Goal: Task Accomplishment & Management: Complete application form

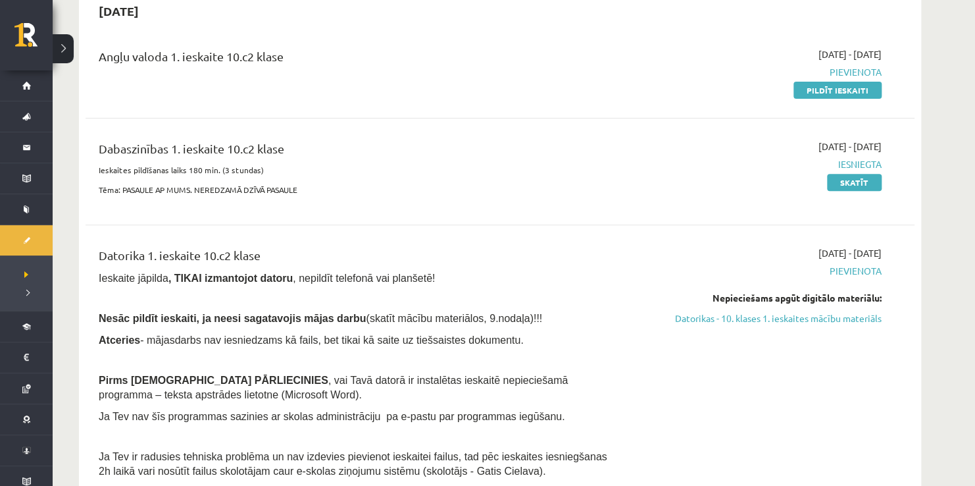
scroll to position [141, 0]
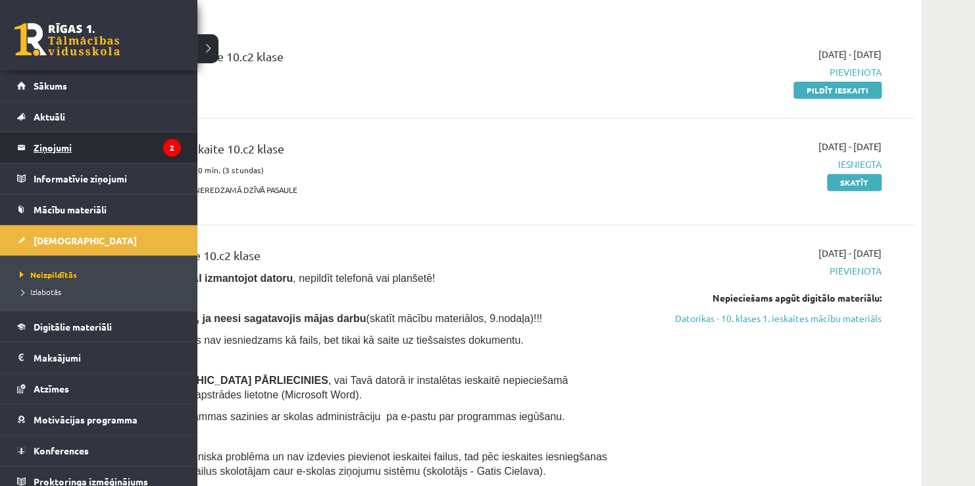
click at [69, 147] on legend "Ziņojumi 2" at bounding box center [107, 147] width 147 height 30
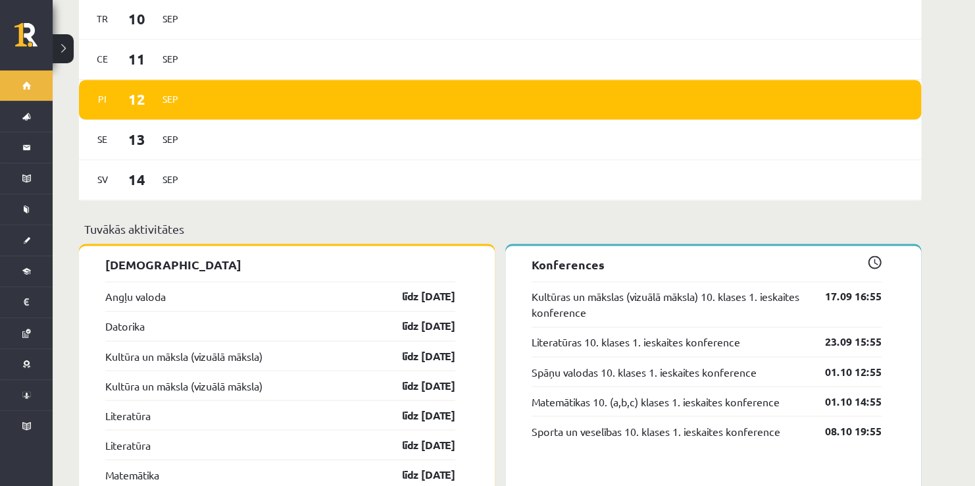
scroll to position [873, 0]
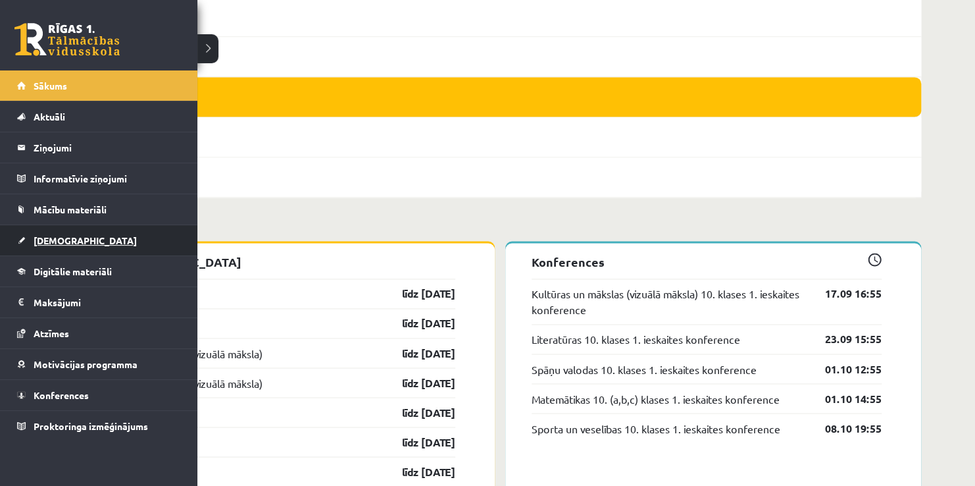
click at [55, 239] on span "[DEMOGRAPHIC_DATA]" at bounding box center [85, 240] width 103 height 12
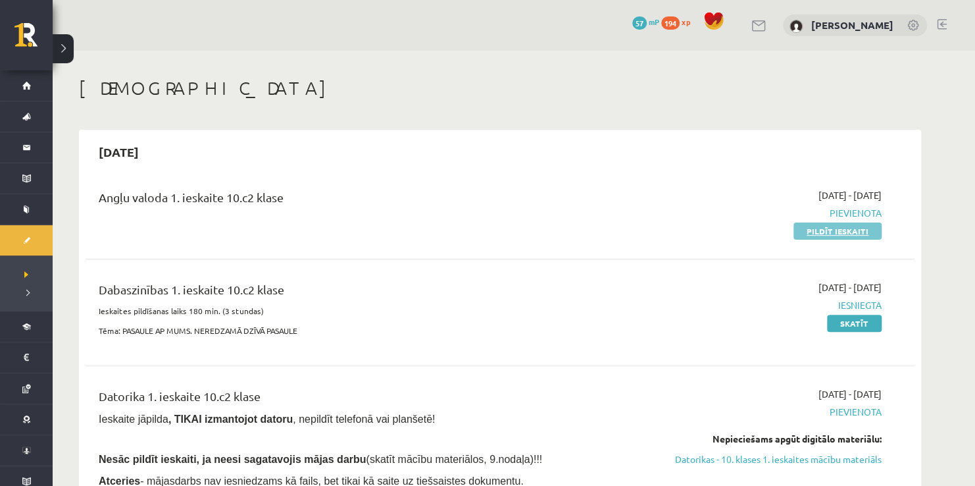
click at [857, 230] on link "Pildīt ieskaiti" at bounding box center [837, 230] width 88 height 17
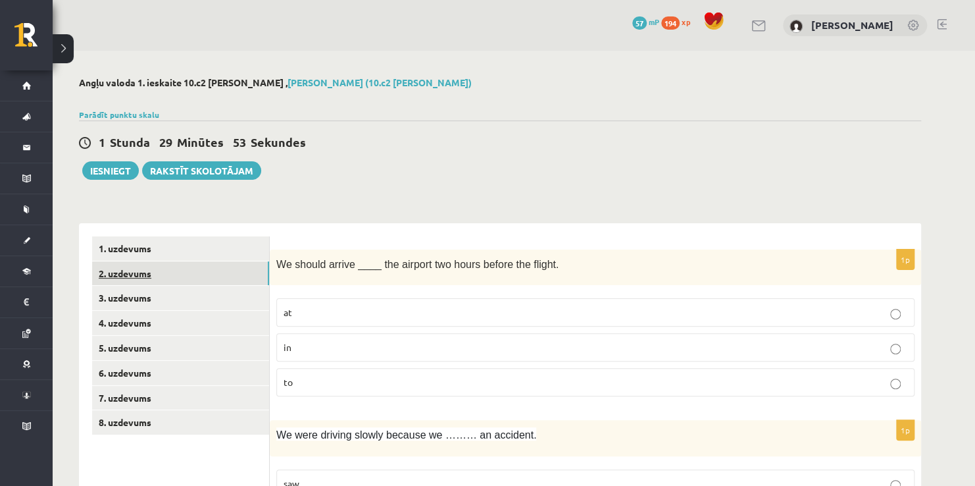
click at [145, 274] on link "2. uzdevums" at bounding box center [180, 273] width 177 height 24
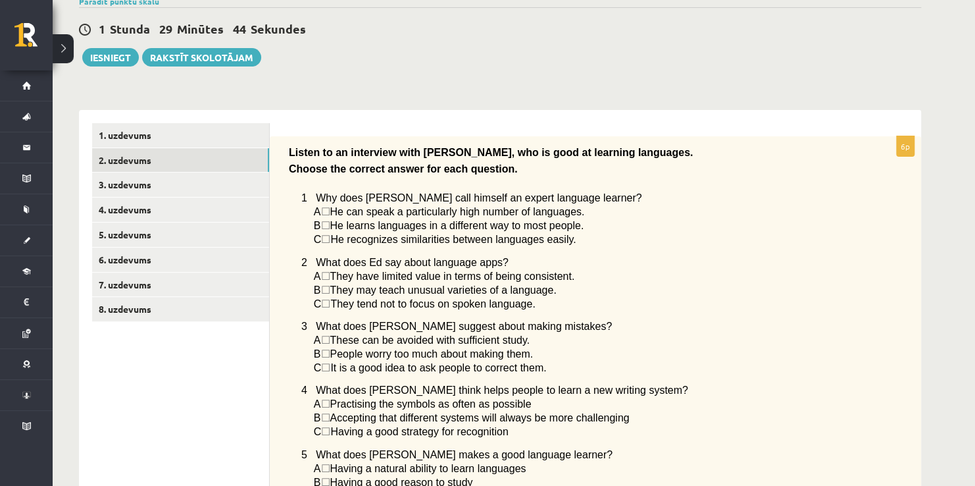
scroll to position [92, 0]
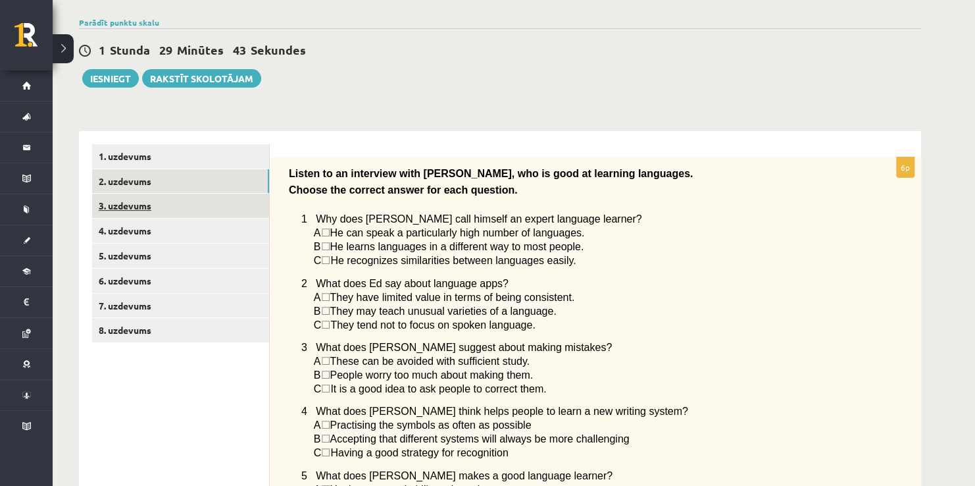
click at [177, 209] on link "3. uzdevums" at bounding box center [180, 205] width 177 height 24
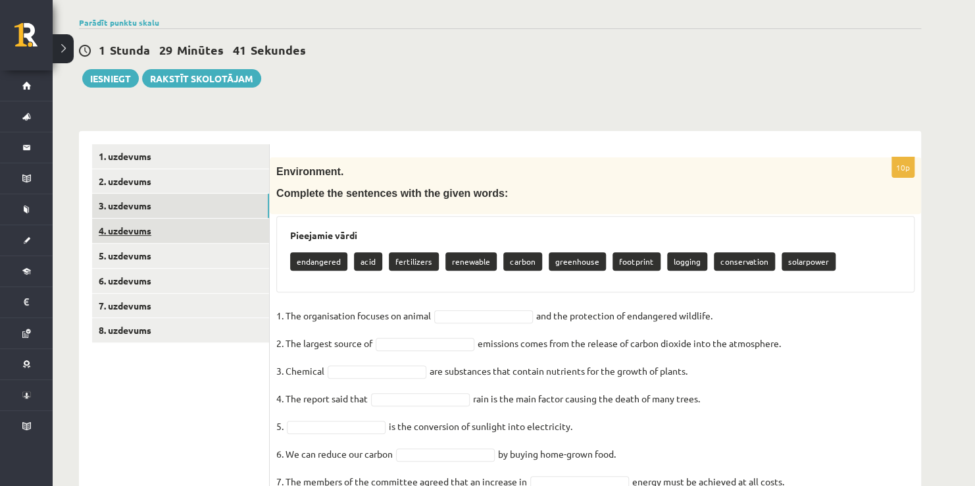
click at [172, 230] on link "4. uzdevums" at bounding box center [180, 230] width 177 height 24
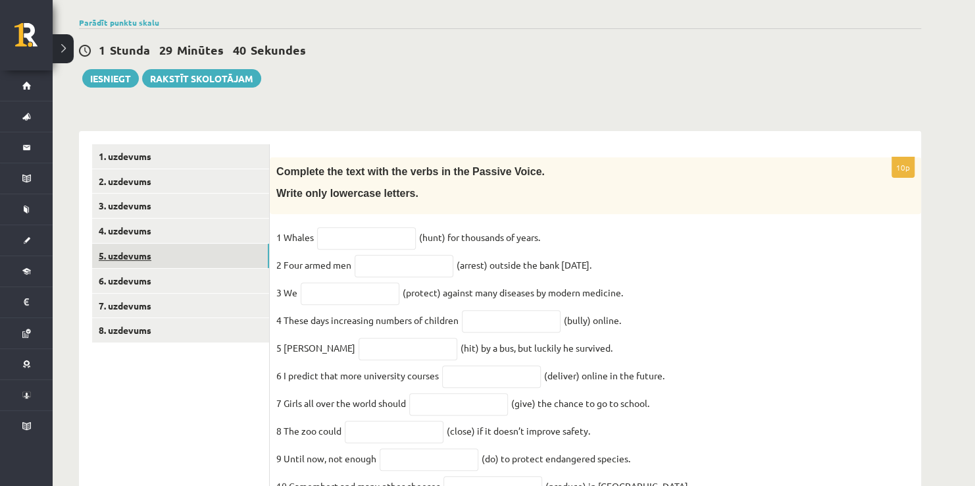
click at [170, 250] on link "5. uzdevums" at bounding box center [180, 255] width 177 height 24
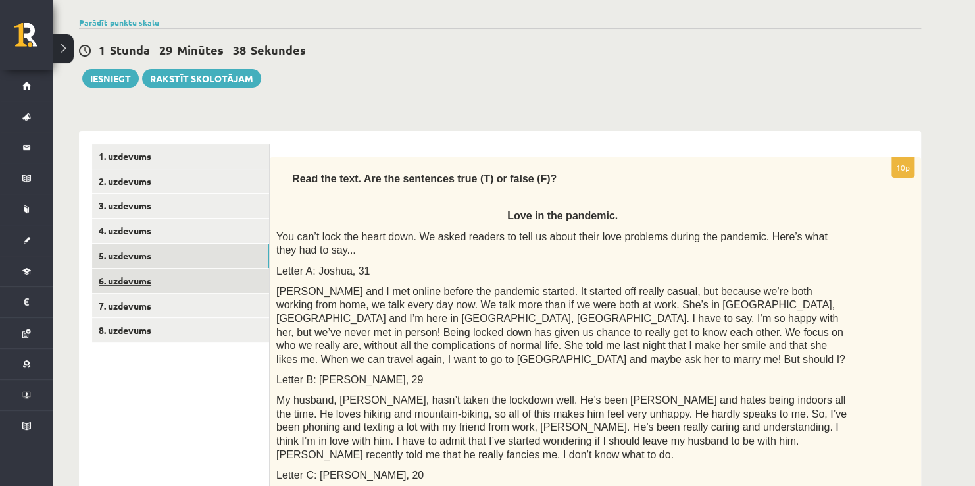
click at [180, 285] on link "6. uzdevums" at bounding box center [180, 280] width 177 height 24
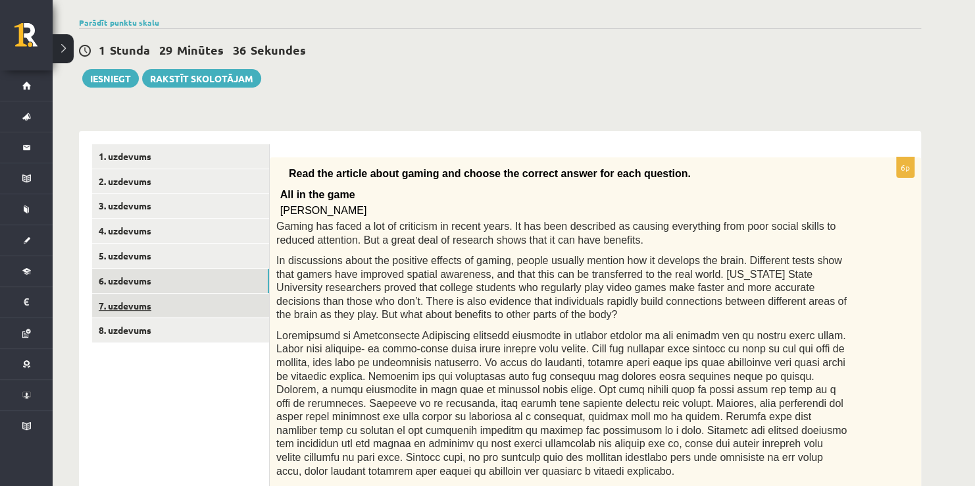
click at [187, 313] on link "7. uzdevums" at bounding box center [180, 305] width 177 height 24
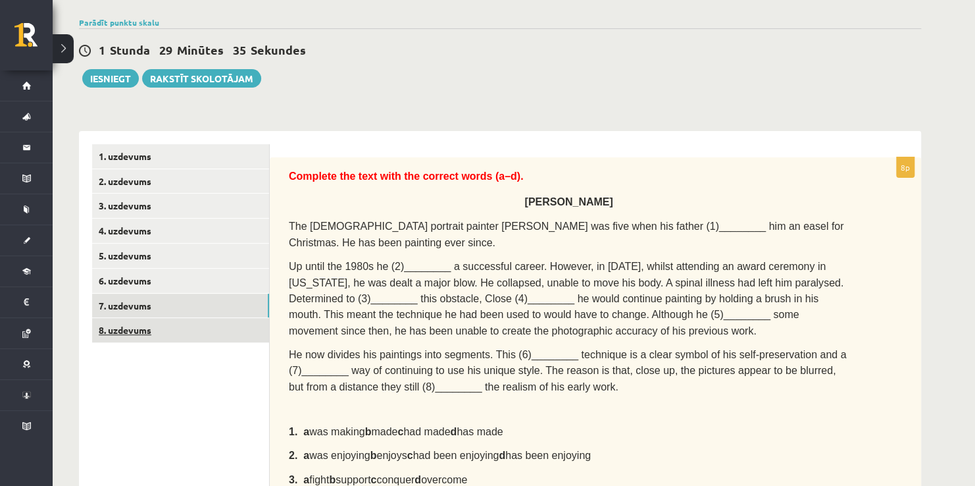
click at [191, 336] on link "8. uzdevums" at bounding box center [180, 330] width 177 height 24
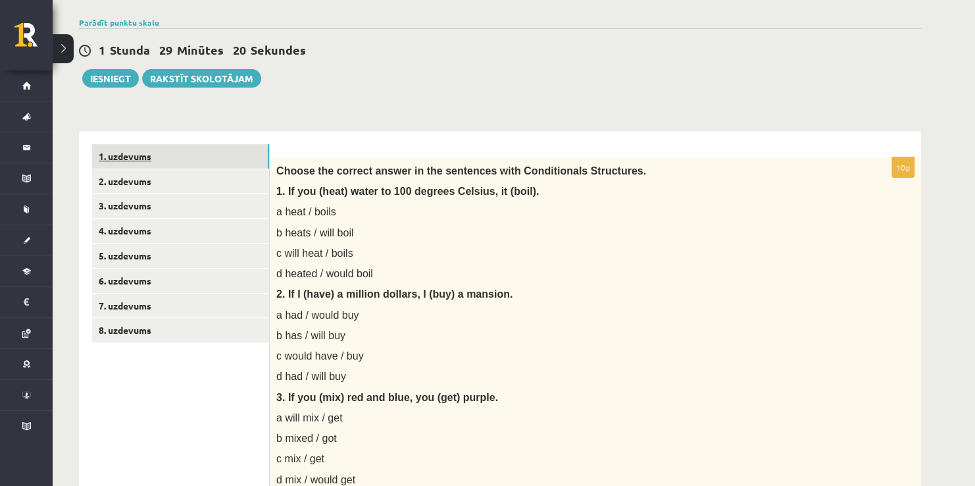
click at [149, 147] on link "1. uzdevums" at bounding box center [180, 156] width 177 height 24
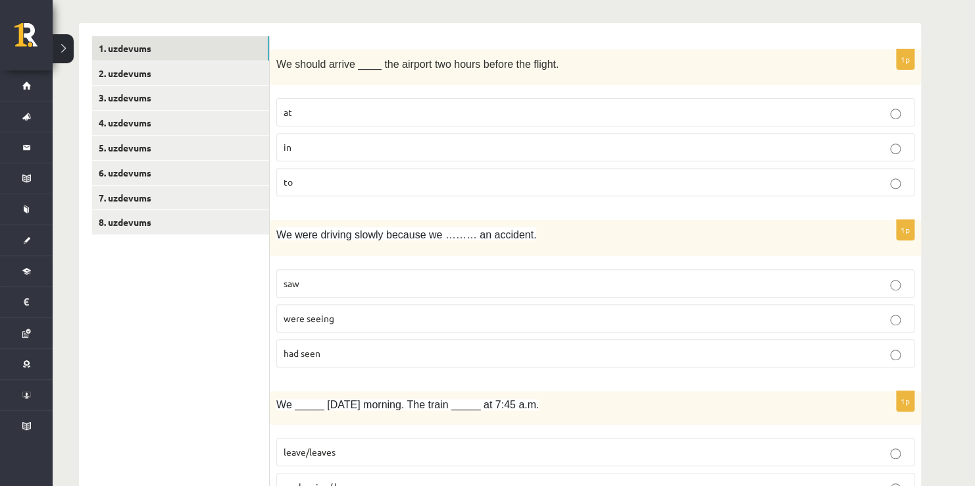
scroll to position [208, 0]
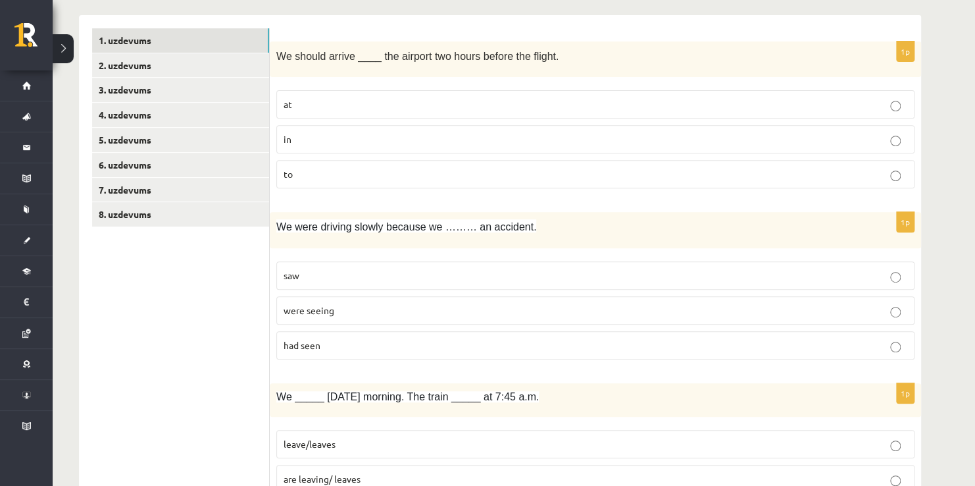
click at [330, 109] on p "at" at bounding box center [596, 104] width 624 height 14
click at [371, 276] on p "saw" at bounding box center [596, 275] width 624 height 14
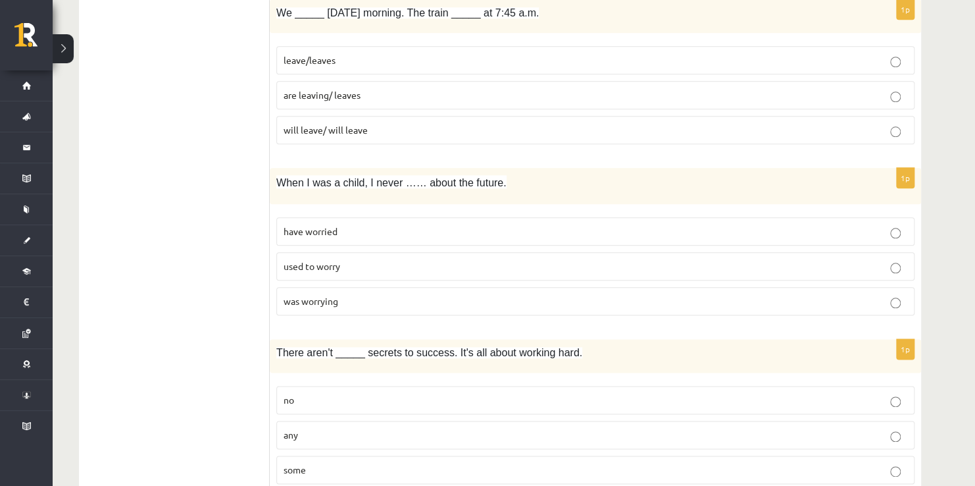
scroll to position [595, 0]
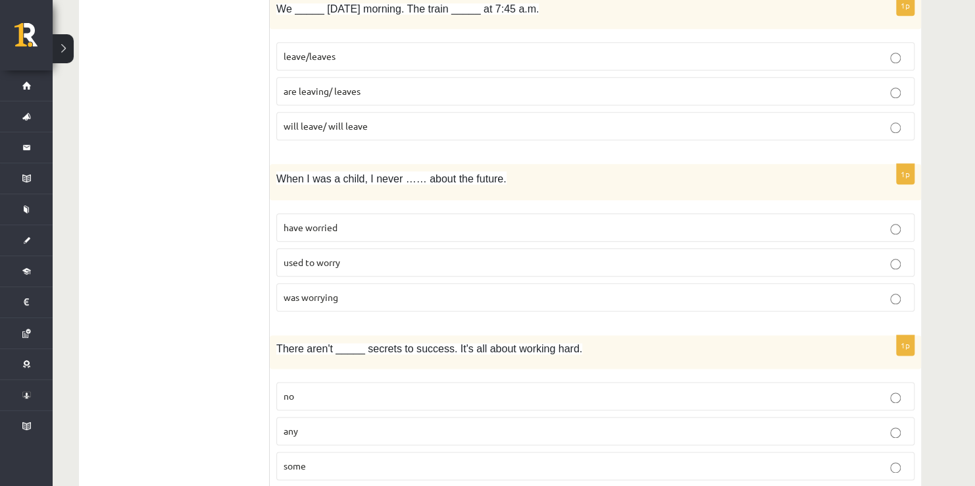
click at [560, 95] on label "are leaving/ leaves" at bounding box center [595, 91] width 638 height 28
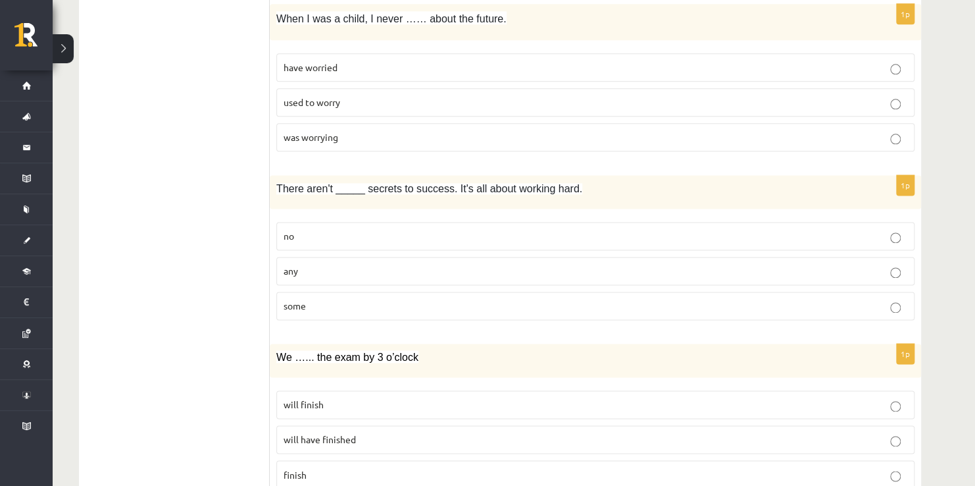
scroll to position [755, 0]
click at [619, 97] on p "used to worry" at bounding box center [596, 102] width 624 height 14
click at [413, 272] on p "any" at bounding box center [596, 271] width 624 height 14
click at [358, 425] on label "will have finished" at bounding box center [595, 439] width 638 height 28
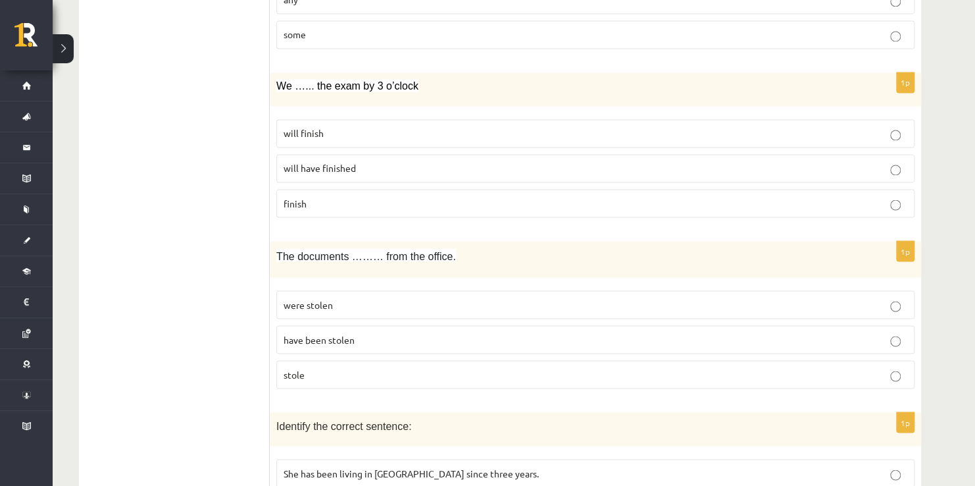
scroll to position [1026, 0]
click at [341, 343] on label "have been stolen" at bounding box center [595, 339] width 638 height 28
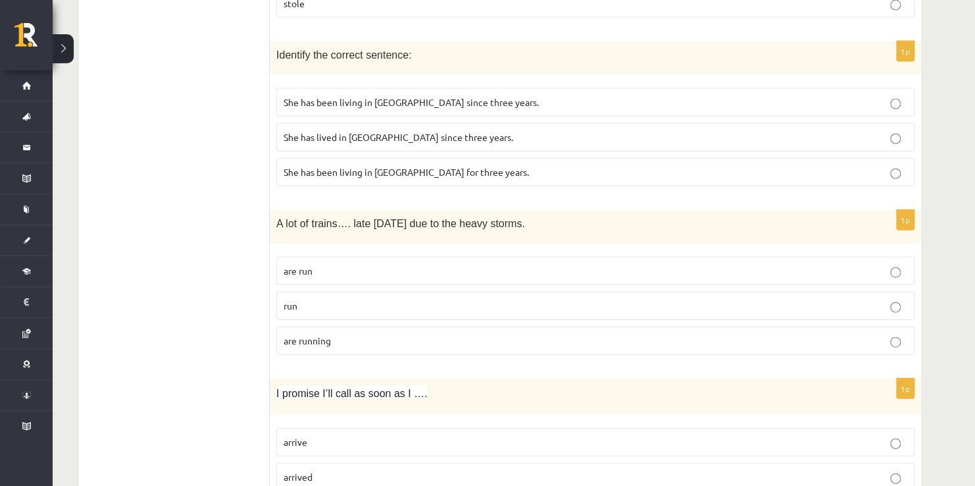
scroll to position [1397, 0]
click at [334, 165] on span "She has been living in Paris for three years." at bounding box center [406, 171] width 245 height 12
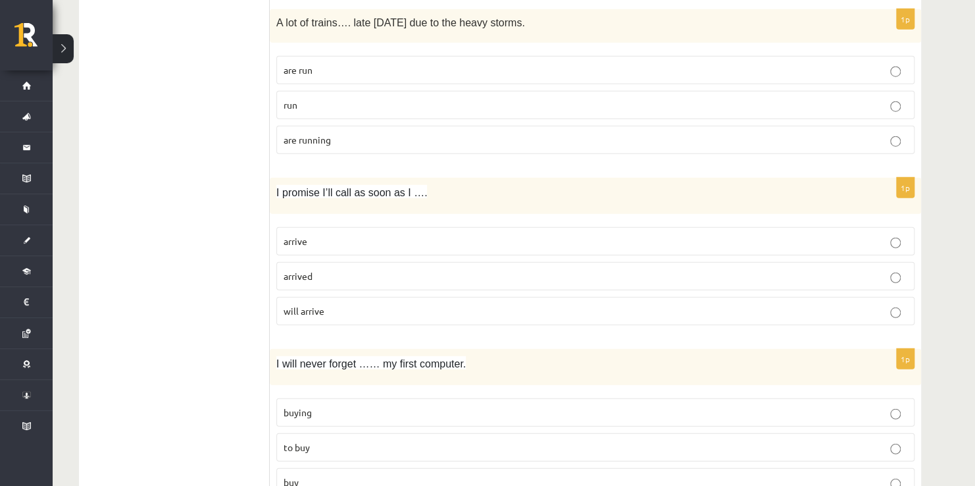
scroll to position [1598, 0]
click at [404, 134] on p "are running" at bounding box center [596, 139] width 624 height 14
click at [375, 268] on p "arrived" at bounding box center [596, 275] width 624 height 14
click at [373, 234] on p "arrive" at bounding box center [596, 241] width 624 height 14
click at [366, 409] on label "buying" at bounding box center [595, 411] width 638 height 28
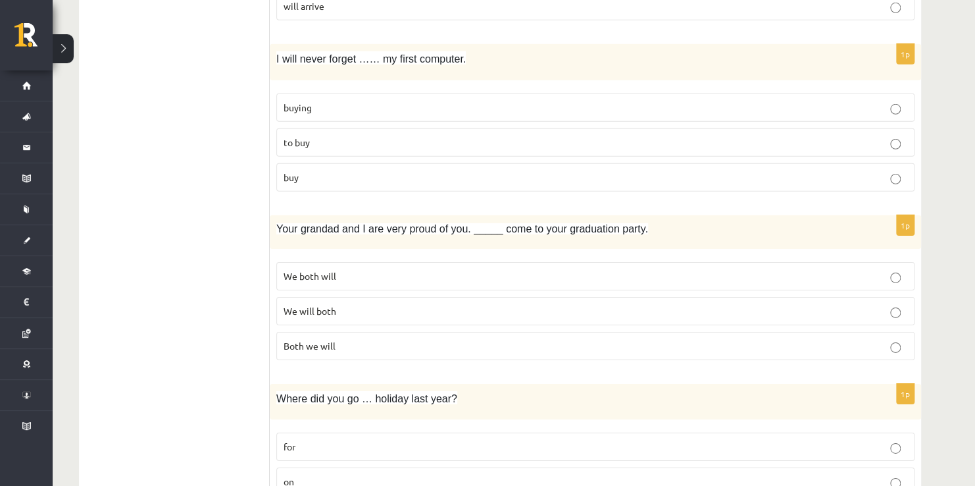
scroll to position [1911, 0]
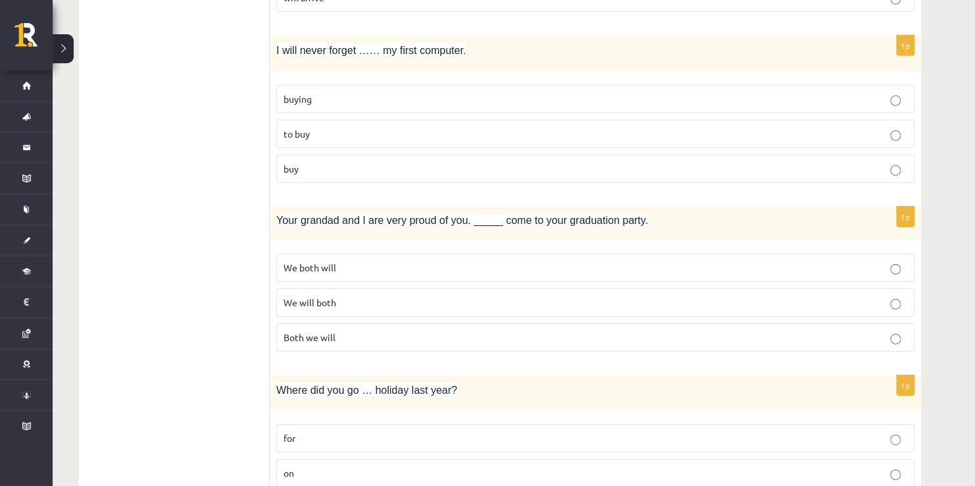
click at [320, 331] on span "Both we will" at bounding box center [310, 337] width 52 height 12
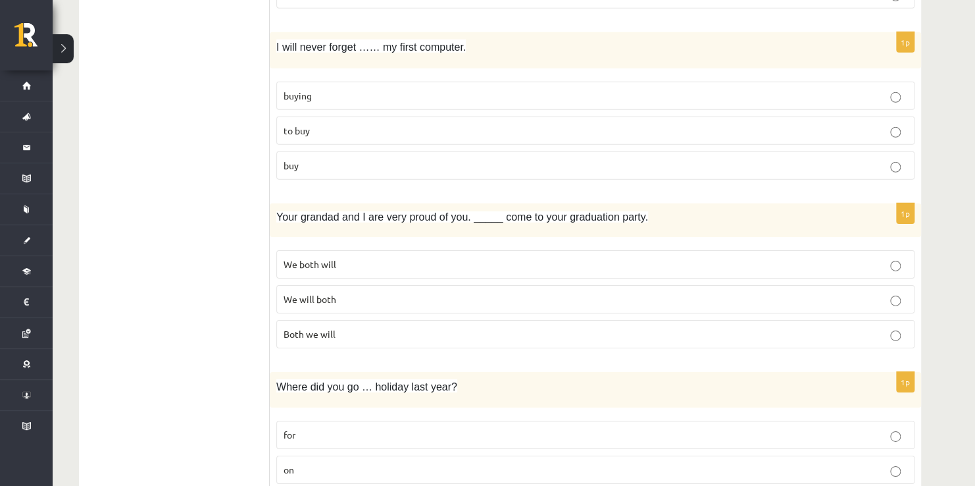
click at [523, 293] on p "We will both" at bounding box center [596, 299] width 624 height 14
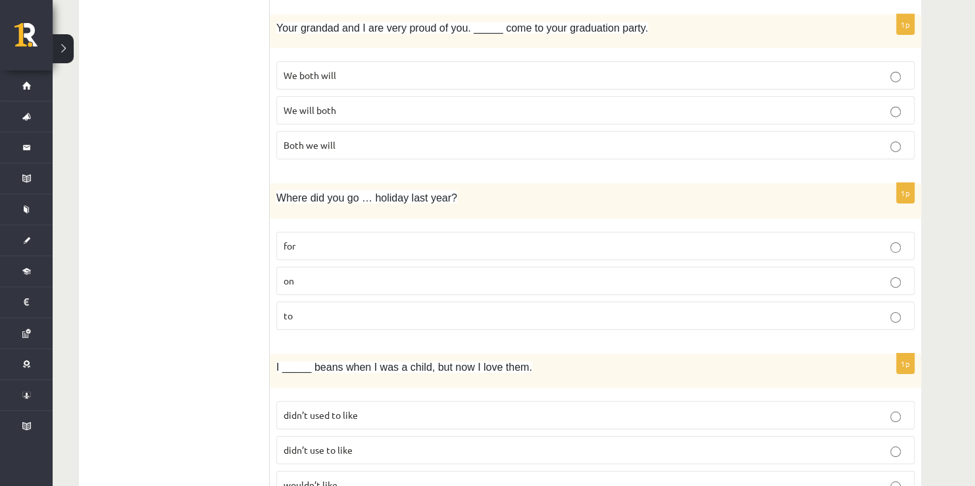
scroll to position [2103, 0]
click at [303, 266] on label "on" at bounding box center [595, 280] width 638 height 28
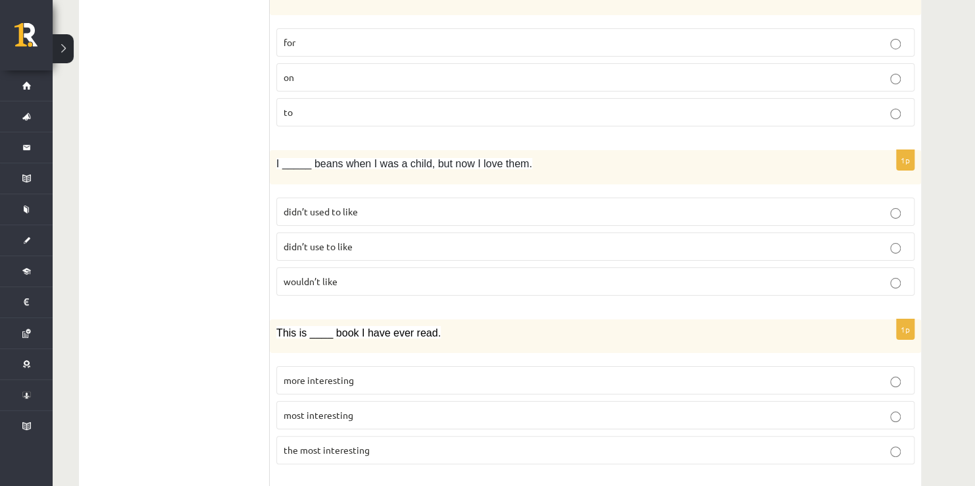
scroll to position [2311, 0]
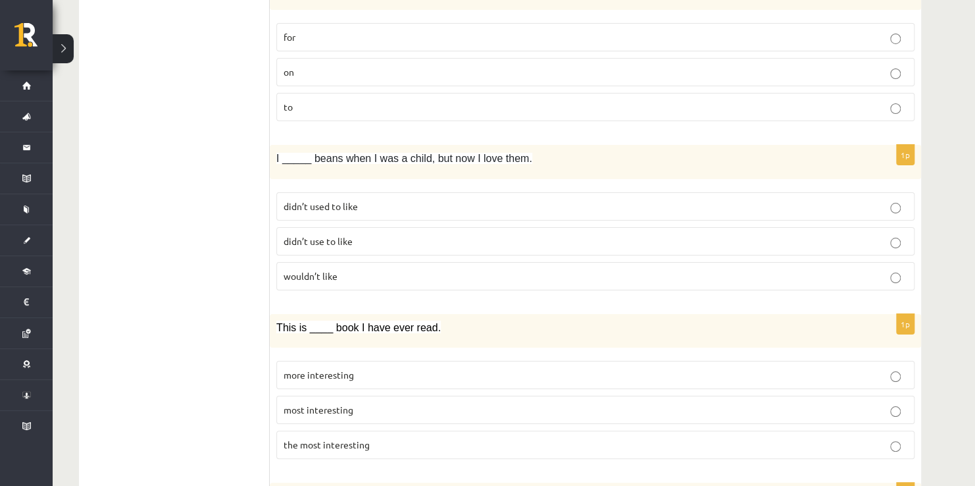
click at [308, 269] on p "wouldn’t like" at bounding box center [596, 276] width 624 height 14
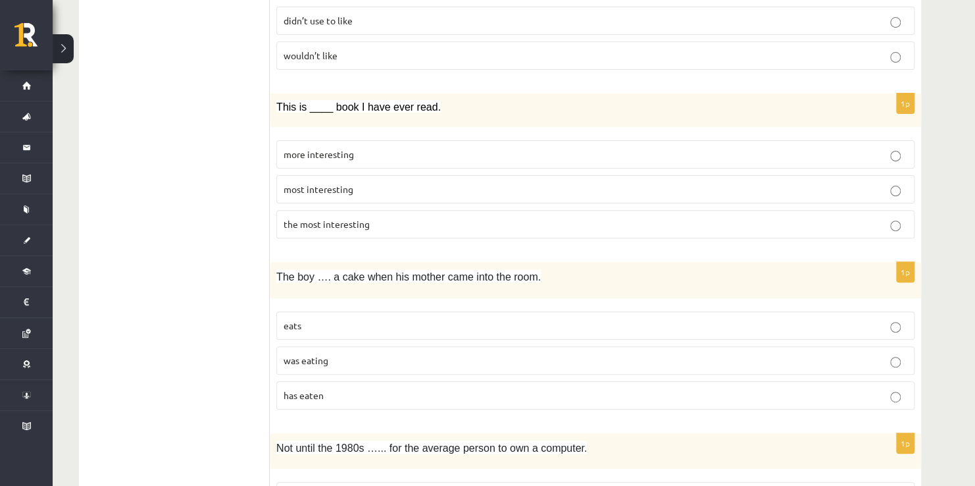
scroll to position [2530, 0]
click at [279, 103] on span "This is ____ book I have ever read." at bounding box center [358, 108] width 164 height 11
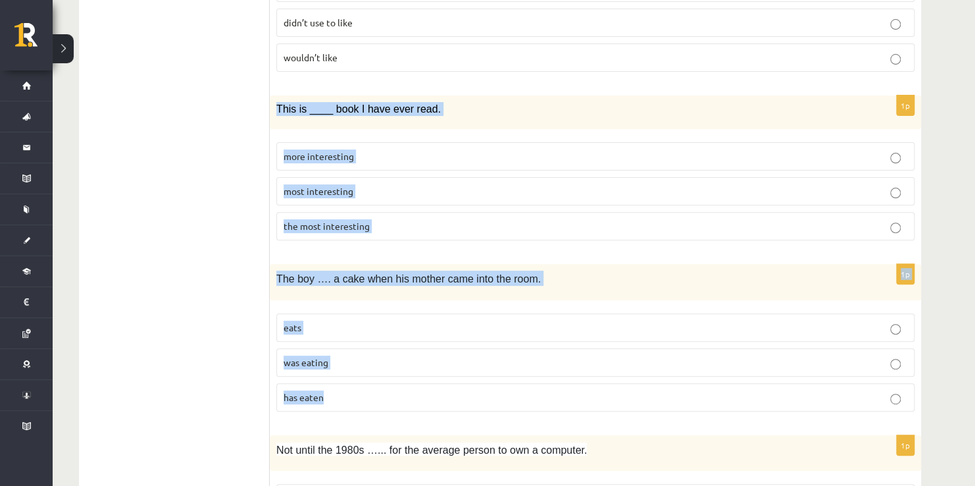
drag, startPoint x: 278, startPoint y: 95, endPoint x: 625, endPoint y: 368, distance: 441.3
copy form "This is ____ book I have ever read. more interesting most interesting the most …"
click at [385, 219] on p "the most interesting" at bounding box center [596, 226] width 624 height 14
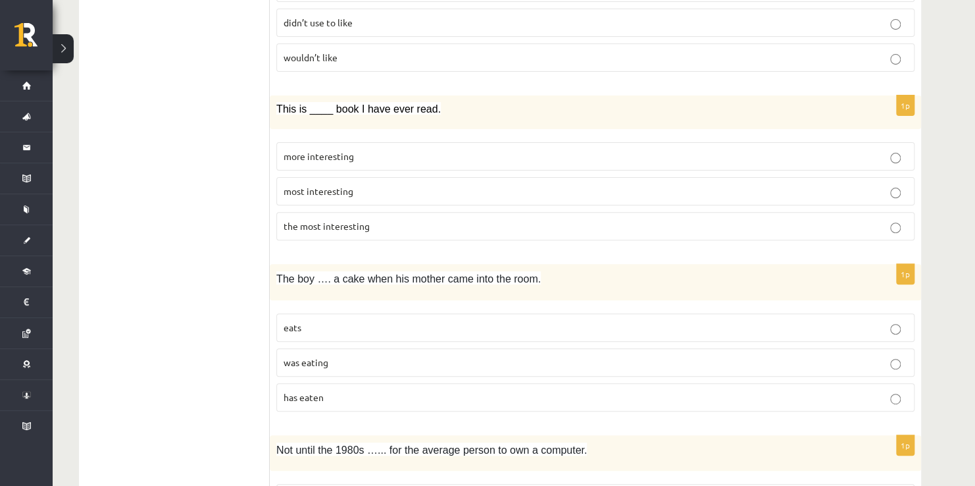
click at [305, 212] on label "the most interesting" at bounding box center [595, 226] width 638 height 28
click at [335, 320] on p "eats" at bounding box center [596, 327] width 624 height 14
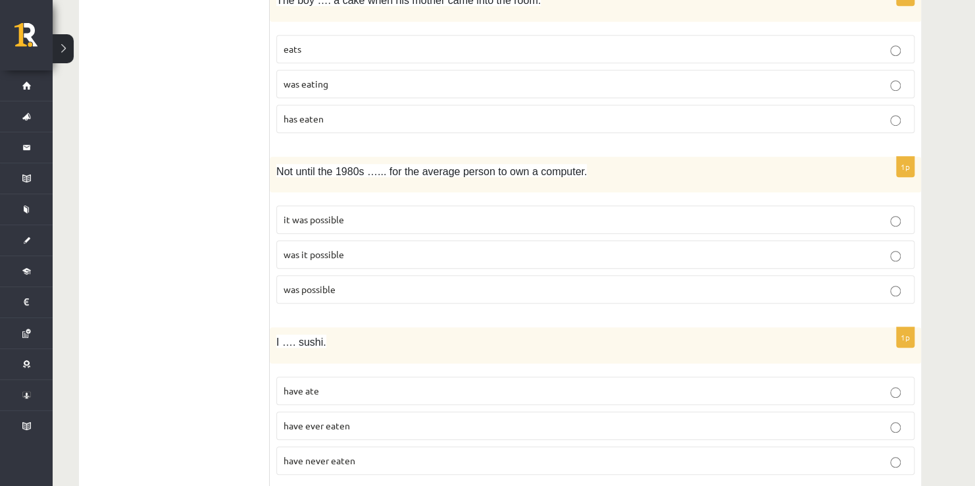
scroll to position [2808, 0]
click at [344, 248] on span "was it possible" at bounding box center [314, 254] width 61 height 12
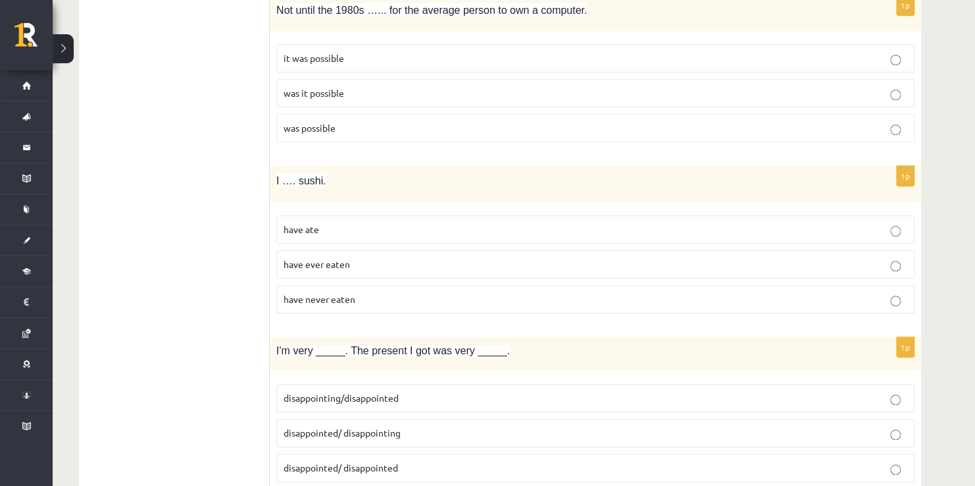
scroll to position [2968, 0]
drag, startPoint x: 272, startPoint y: 164, endPoint x: 263, endPoint y: 147, distance: 18.9
click at [316, 224] on span "have ate" at bounding box center [302, 230] width 36 height 12
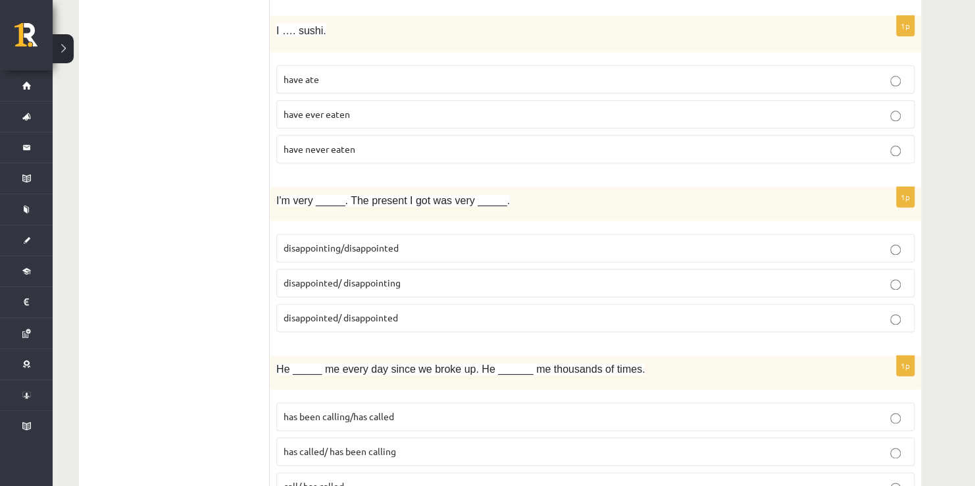
scroll to position [3120, 0]
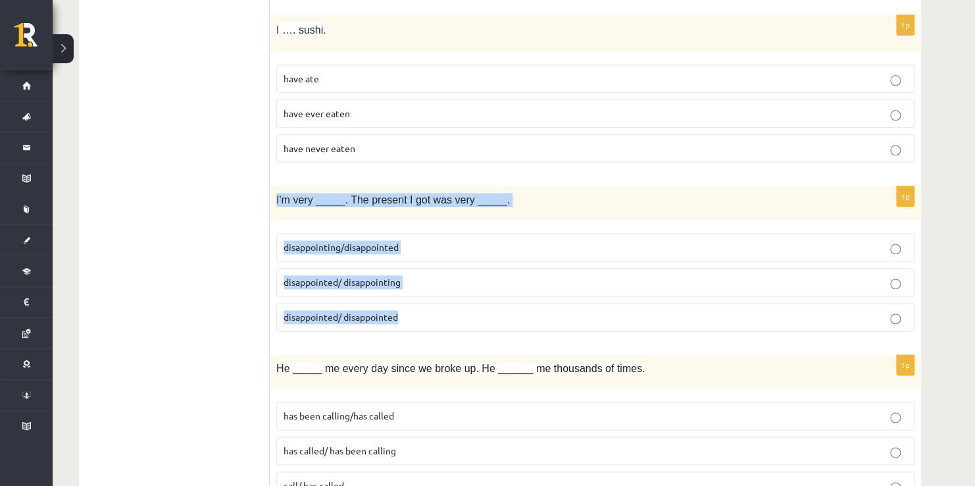
drag, startPoint x: 276, startPoint y: 182, endPoint x: 560, endPoint y: 305, distance: 309.1
click at [560, 305] on div "1p I'm very _____. The present I got was very _____. disappointing/disappointed…" at bounding box center [595, 263] width 651 height 155
copy div "I'm very _____. The present I got was very _____. disappointing/disappointed di…"
click at [557, 303] on label "disappointed/ disappointed" at bounding box center [595, 317] width 638 height 28
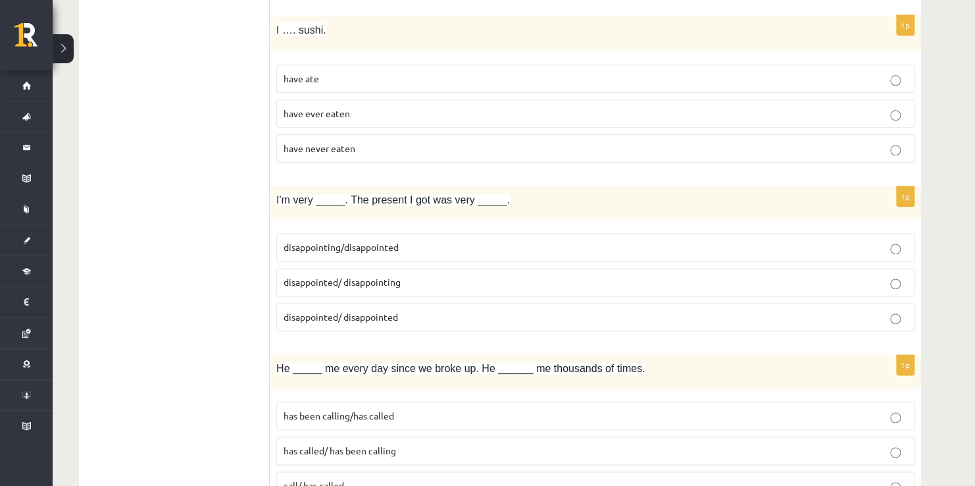
click at [304, 276] on span "disappointed/ disappointing" at bounding box center [342, 282] width 117 height 12
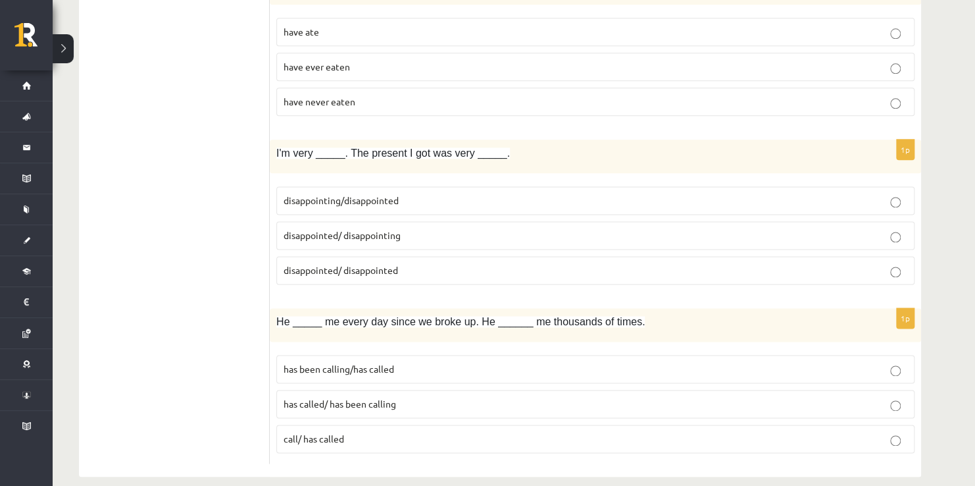
scroll to position [3166, 0]
click at [313, 363] on p "has been calling/has called" at bounding box center [596, 370] width 624 height 14
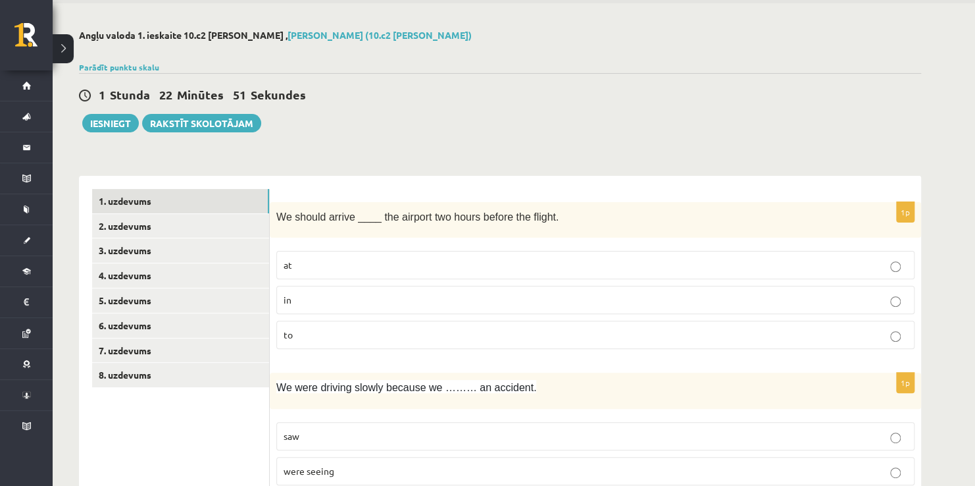
scroll to position [0, 0]
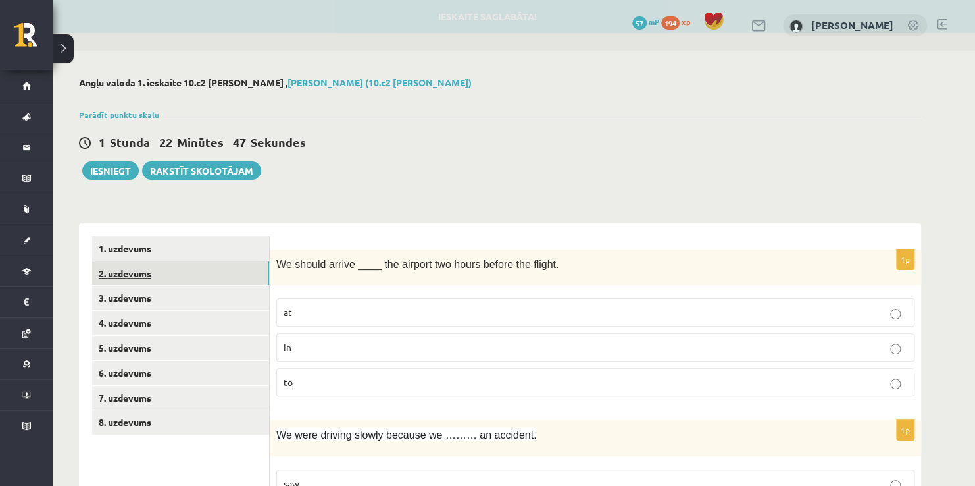
click at [196, 271] on link "2. uzdevums" at bounding box center [180, 273] width 177 height 24
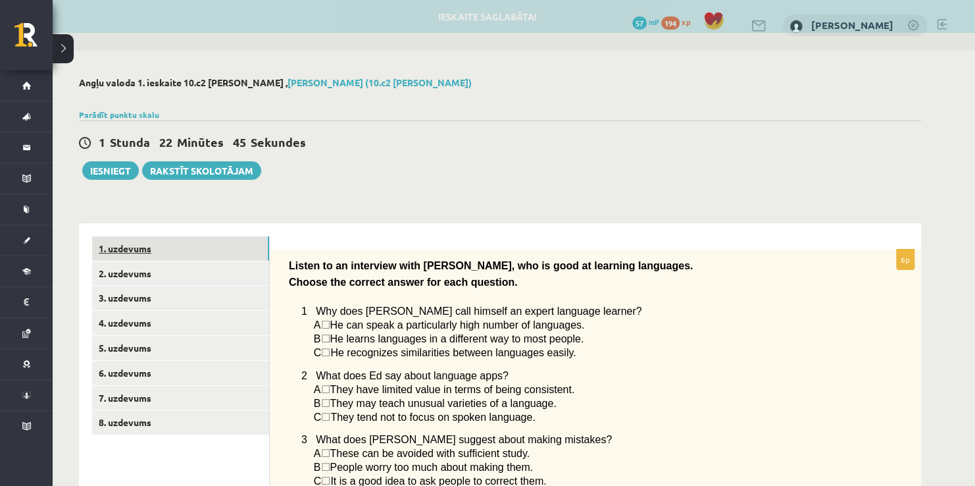
click at [197, 254] on link "1. uzdevums" at bounding box center [180, 248] width 177 height 24
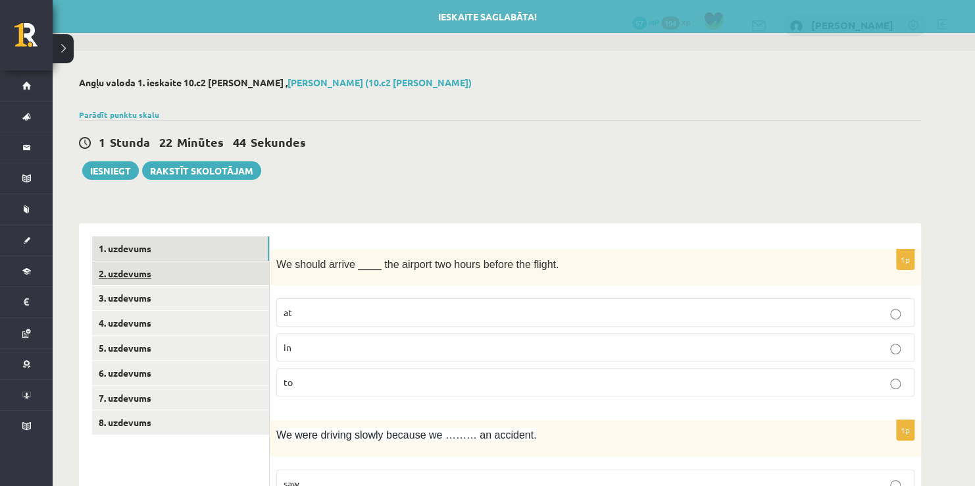
click at [197, 278] on link "2. uzdevums" at bounding box center [180, 273] width 177 height 24
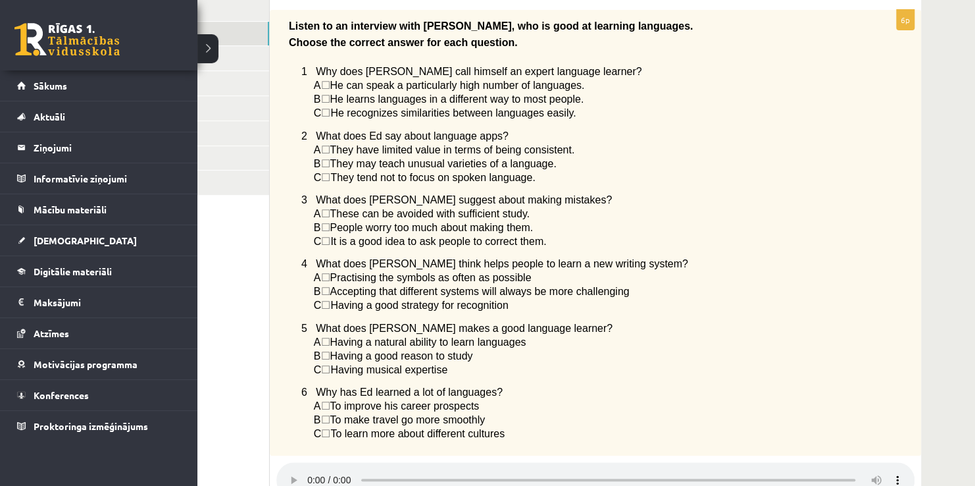
scroll to position [261, 0]
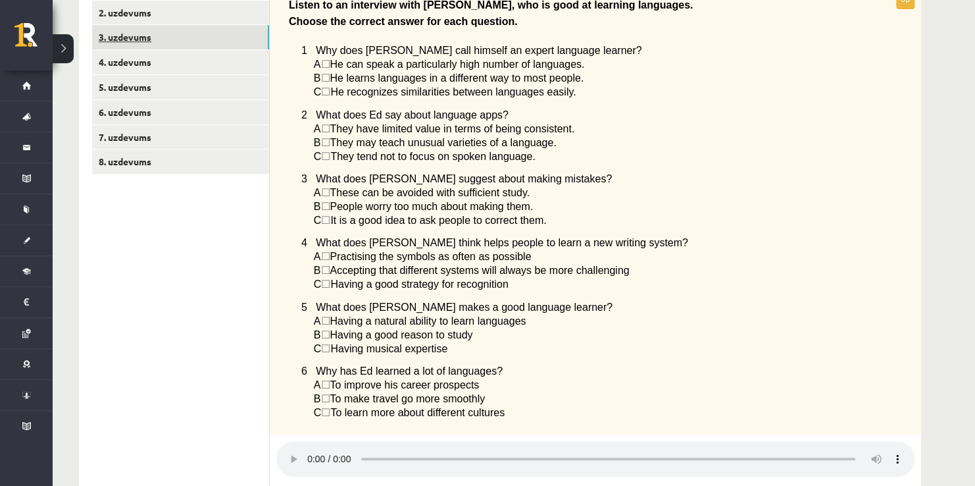
click at [173, 31] on link "3. uzdevums" at bounding box center [180, 37] width 177 height 24
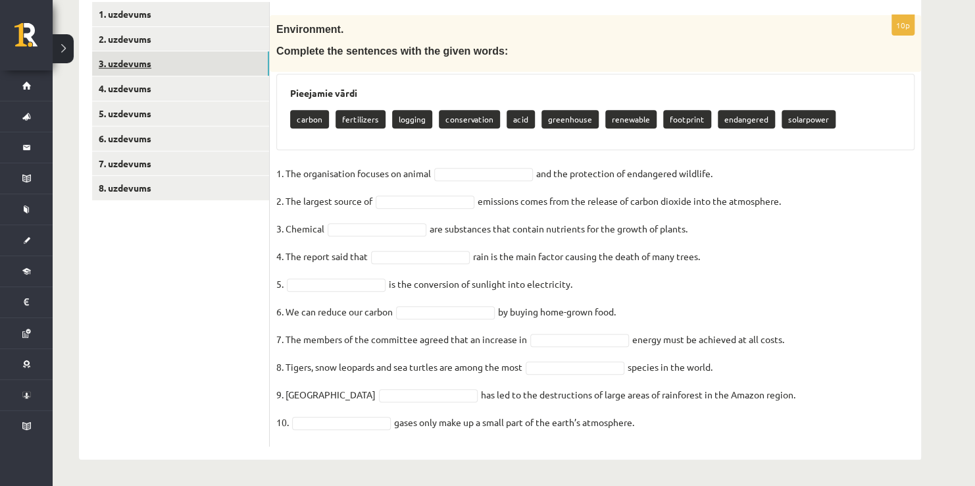
scroll to position [234, 0]
click at [299, 117] on p "carbon" at bounding box center [309, 119] width 39 height 18
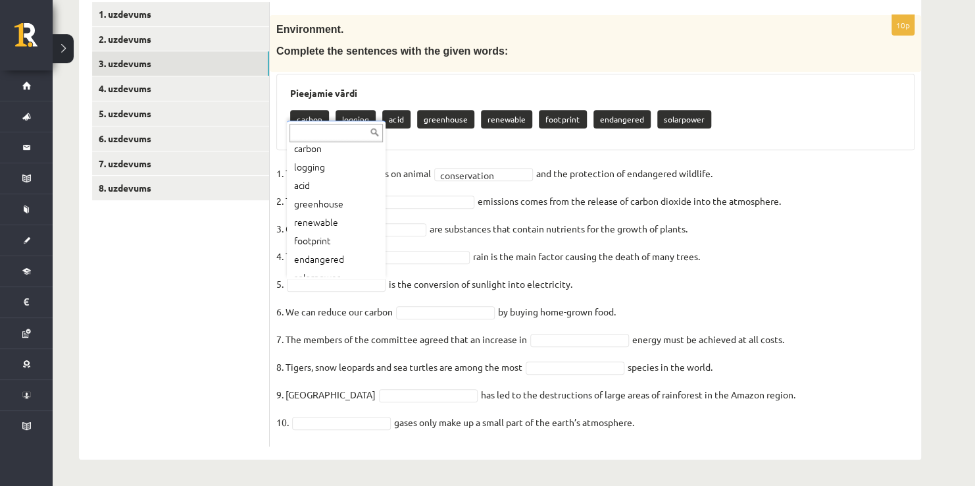
scroll to position [234, 0]
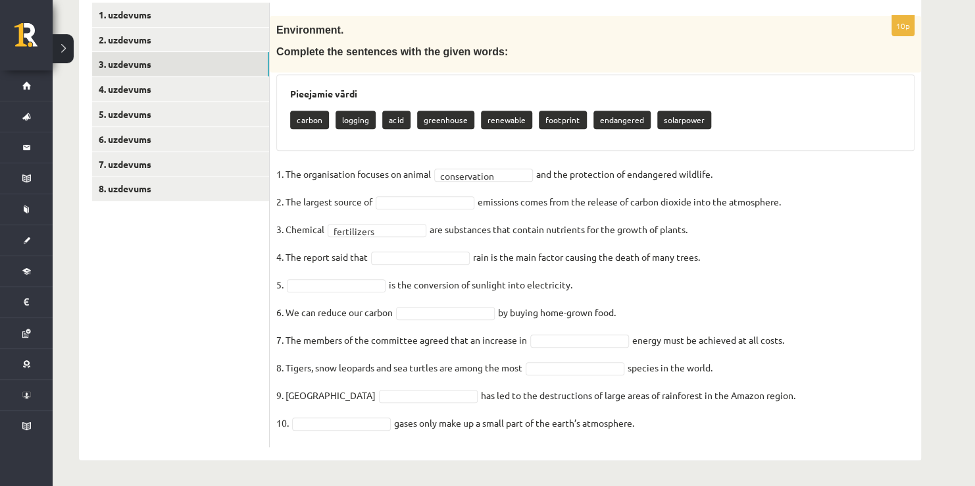
click at [334, 276] on fieldset "**********" at bounding box center [595, 302] width 638 height 276
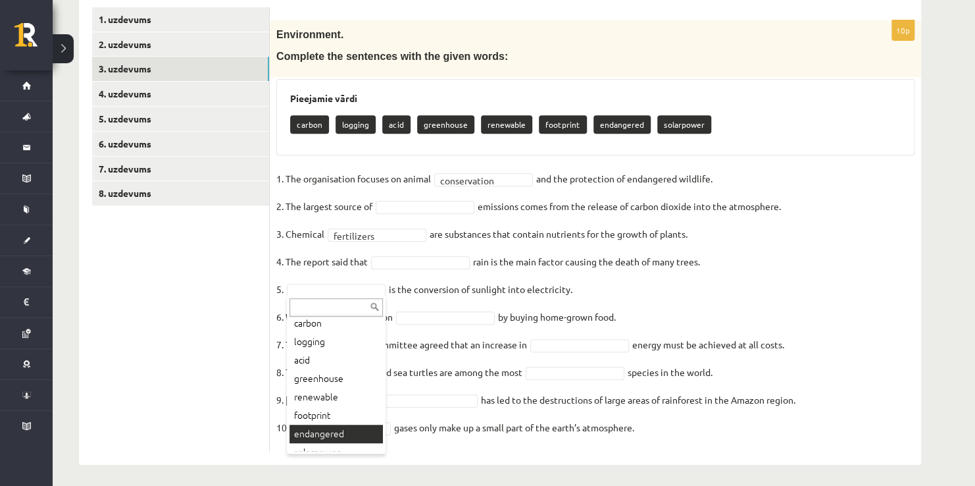
scroll to position [34, 0]
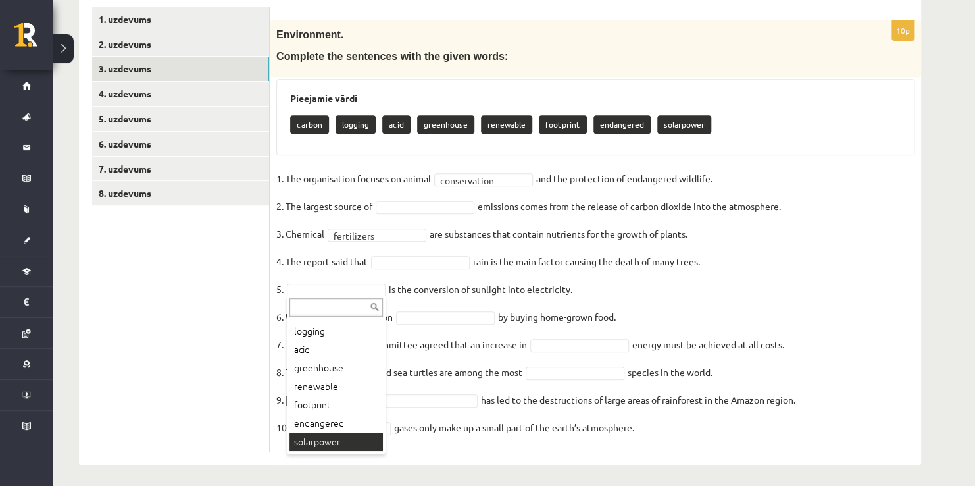
drag, startPoint x: 345, startPoint y: 358, endPoint x: 332, endPoint y: 441, distance: 84.6
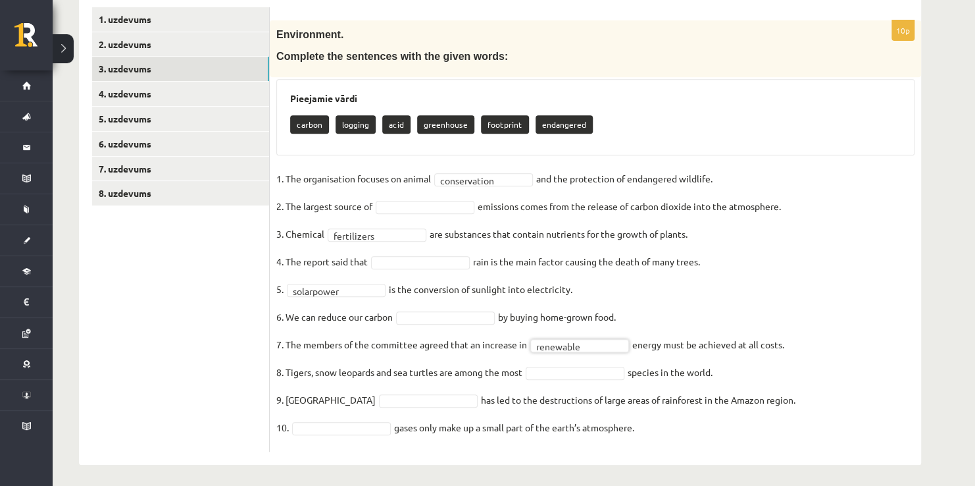
scroll to position [234, 0]
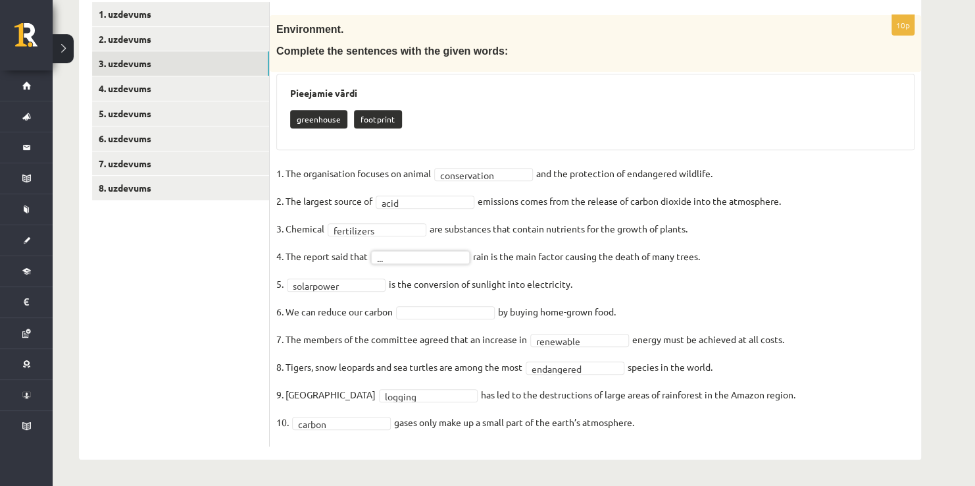
click at [442, 318] on fieldset "**********" at bounding box center [595, 301] width 638 height 276
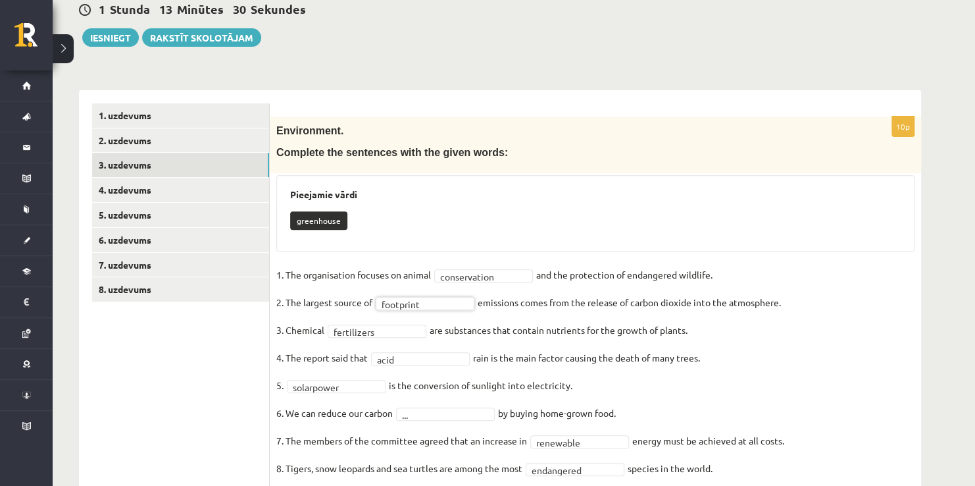
scroll to position [132, 0]
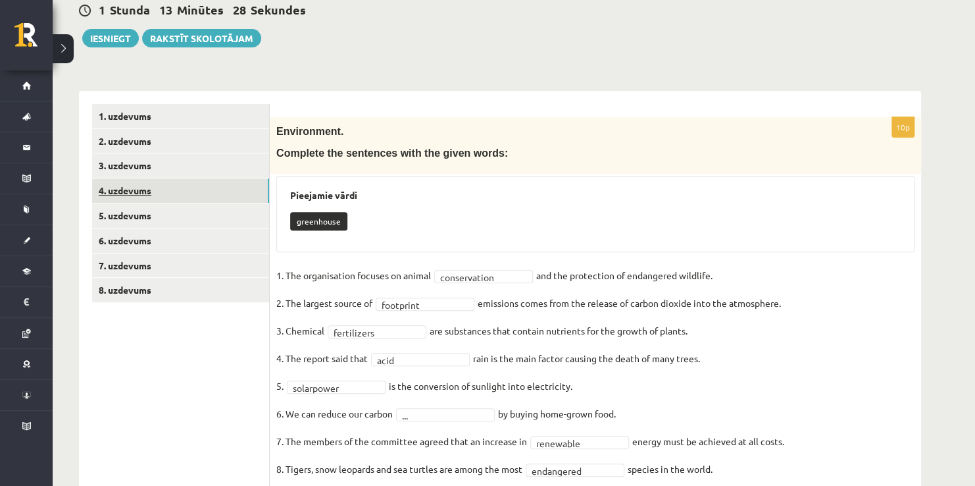
click at [156, 182] on link "4. uzdevums" at bounding box center [180, 190] width 177 height 24
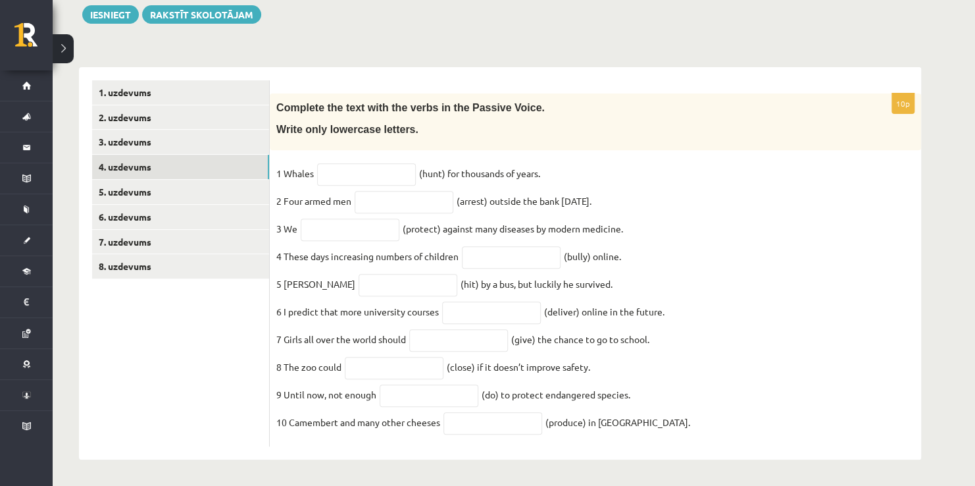
scroll to position [168, 0]
click at [322, 171] on input "text" at bounding box center [366, 174] width 99 height 22
type input "**********"
click at [425, 192] on input "text" at bounding box center [404, 202] width 99 height 22
type input "**********"
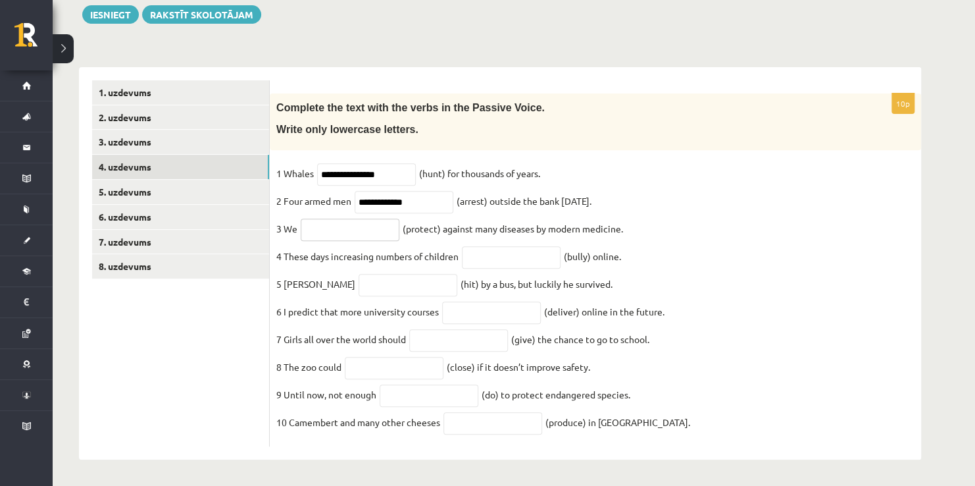
click at [351, 218] on input "text" at bounding box center [350, 229] width 99 height 22
type input "*********"
click at [484, 246] on input "text" at bounding box center [511, 257] width 99 height 22
type input "*******"
click at [393, 274] on input "text" at bounding box center [408, 285] width 99 height 22
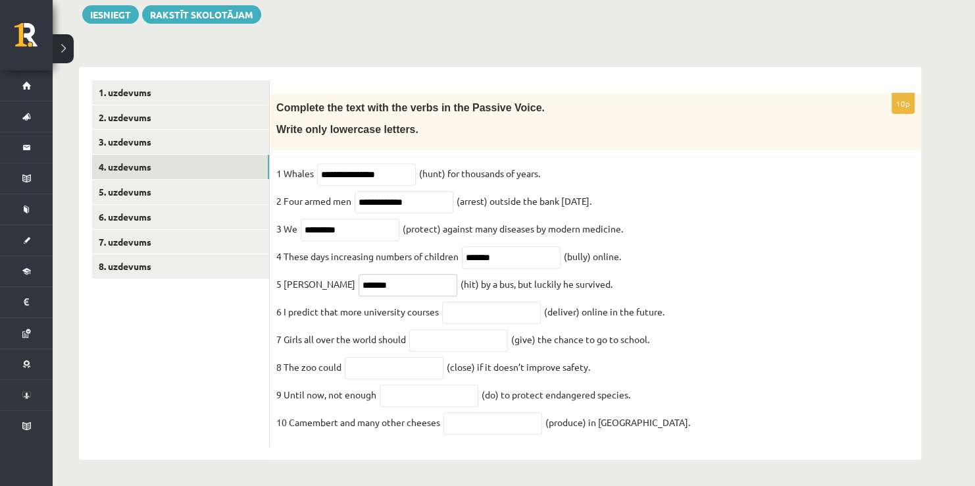
type input "*******"
click at [504, 301] on input "text" at bounding box center [491, 312] width 99 height 22
type input "*"
type input "**********"
click at [488, 337] on input "text" at bounding box center [458, 340] width 99 height 22
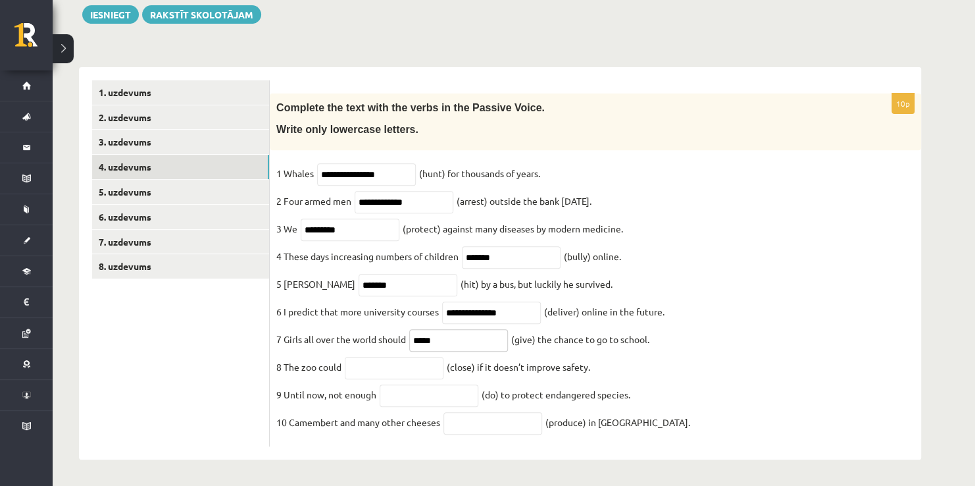
type input "*****"
click at [510, 311] on input "**********" at bounding box center [491, 312] width 99 height 22
type input "**********"
click at [389, 361] on input "text" at bounding box center [394, 368] width 99 height 22
type input "******"
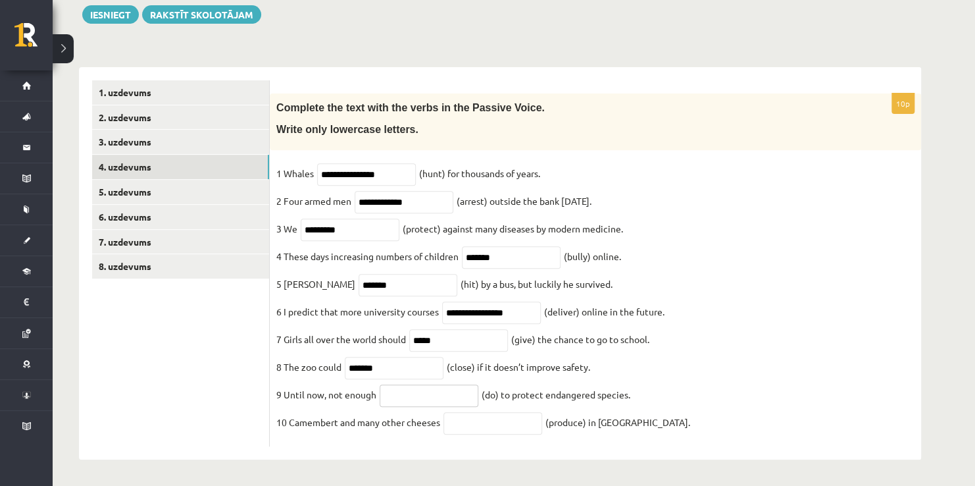
click at [399, 389] on input "text" at bounding box center [429, 395] width 99 height 22
type input "*"
click at [349, 364] on input "******" at bounding box center [394, 368] width 99 height 22
type input "**********"
click at [499, 430] on input "text" at bounding box center [492, 423] width 99 height 22
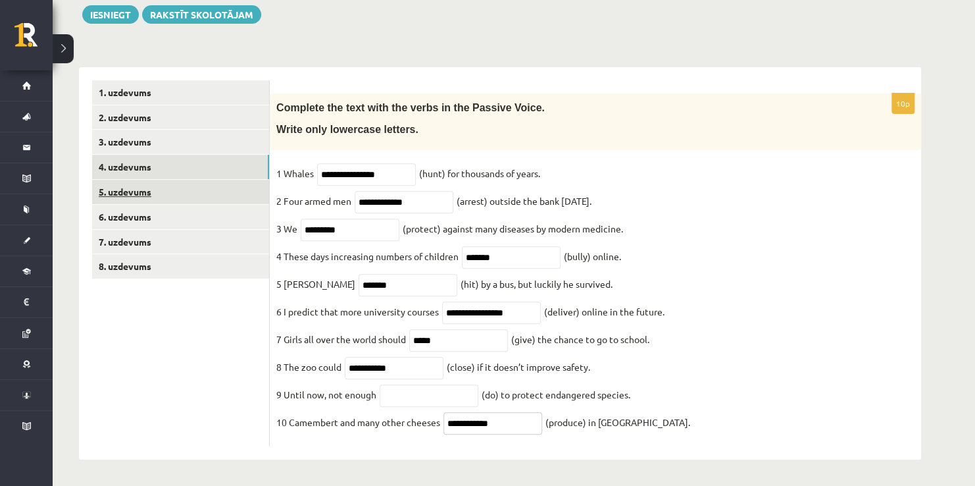
type input "**********"
click at [224, 181] on link "5. uzdevums" at bounding box center [180, 192] width 177 height 24
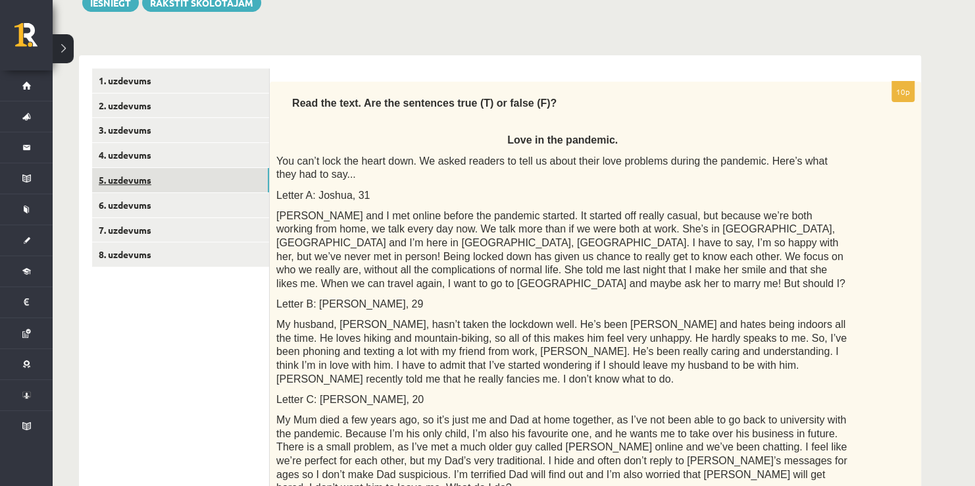
click at [224, 181] on link "5. uzdevums" at bounding box center [180, 180] width 177 height 24
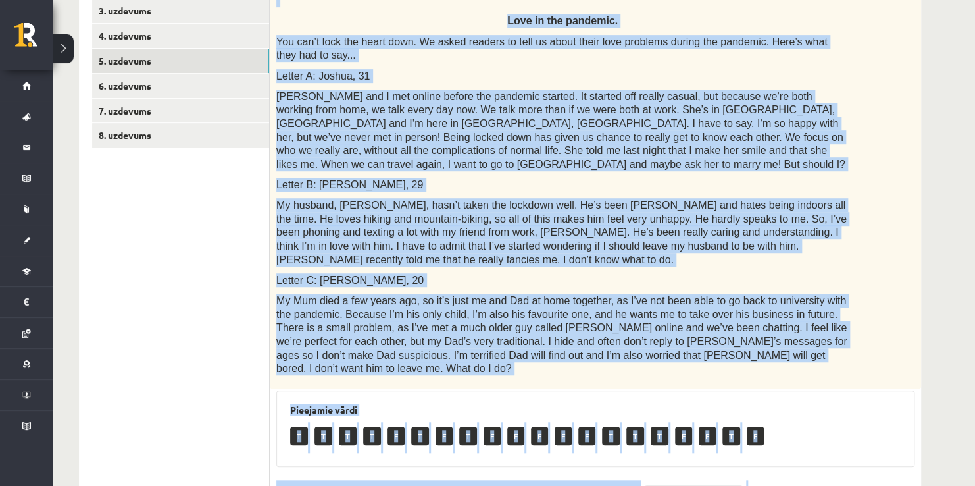
scroll to position [562, 0]
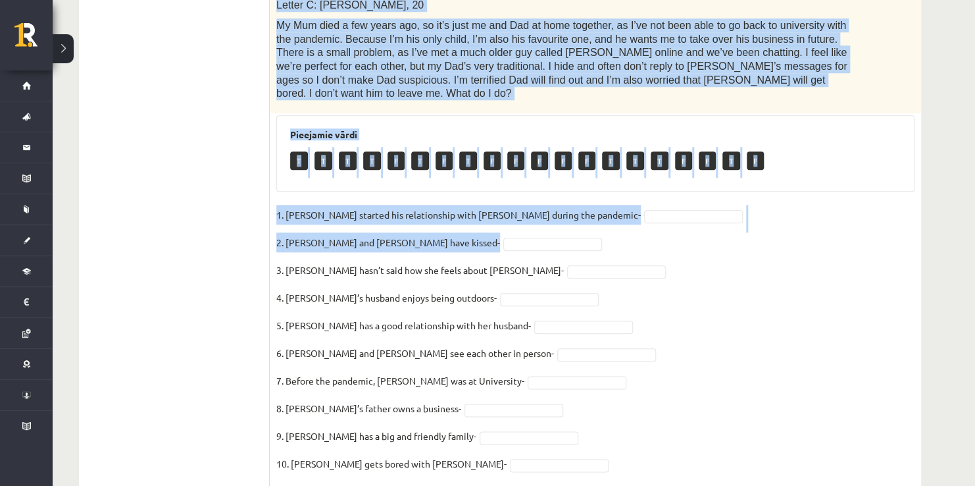
drag, startPoint x: 297, startPoint y: 101, endPoint x: 664, endPoint y: 197, distance: 378.7
click at [664, 197] on div "10p Read the text. Are the sentences true (T) or false (F)? Love in the pandemi…" at bounding box center [595, 87] width 651 height 800
click at [500, 236] on span at bounding box center [552, 242] width 105 height 12
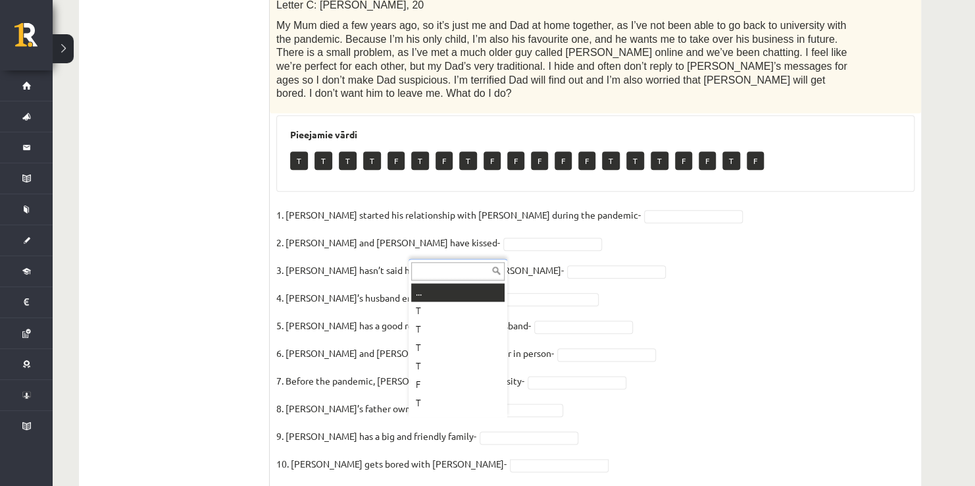
scroll to position [16, 0]
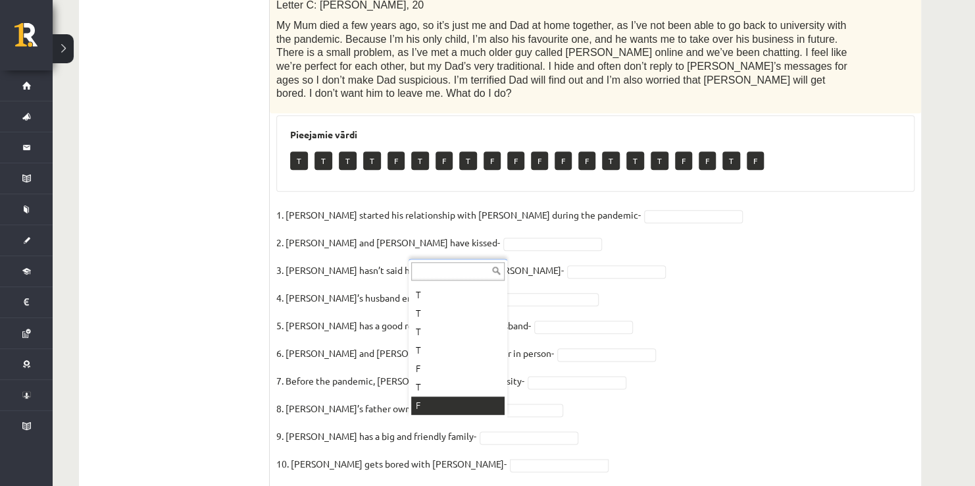
drag, startPoint x: 506, startPoint y: 421, endPoint x: 517, endPoint y: 459, distance: 39.1
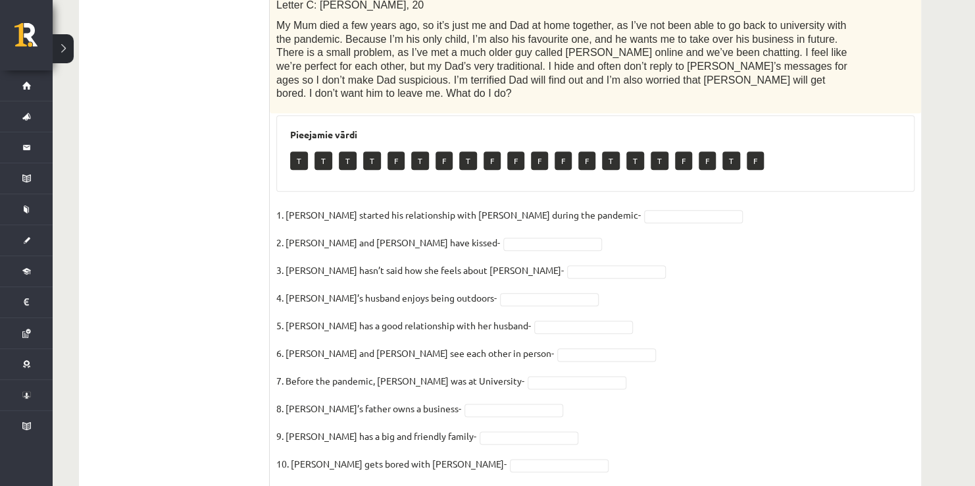
drag, startPoint x: 405, startPoint y: 420, endPoint x: 270, endPoint y: 118, distance: 330.5
click at [253, 153] on div "**********" at bounding box center [500, 80] width 842 height 839
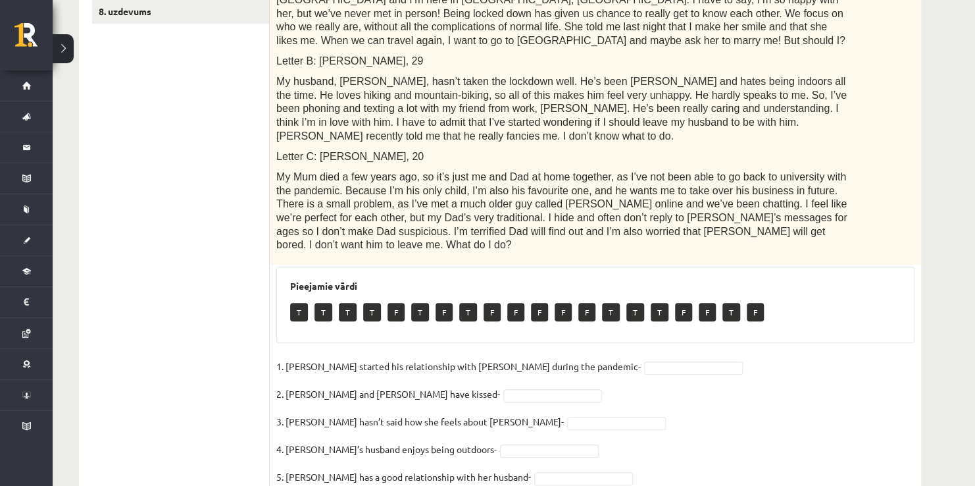
scroll to position [410, 0]
click at [299, 107] on span "My husband, Alex, hasn’t taken the lockdown well. He’s been moody and hates bei…" at bounding box center [561, 108] width 570 height 65
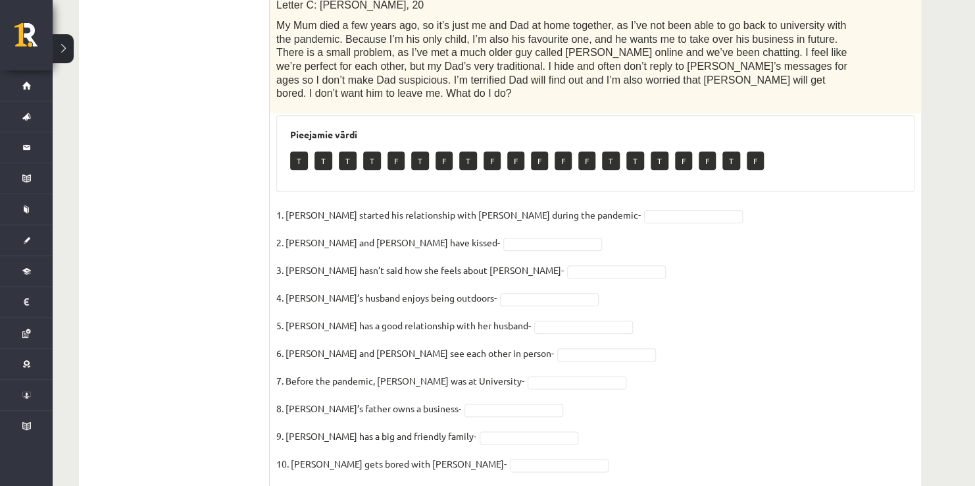
drag, startPoint x: 405, startPoint y: 420, endPoint x: 259, endPoint y: 133, distance: 321.9
click at [259, 133] on div "**********" at bounding box center [500, 80] width 842 height 839
copy div "10p Read the text. Are the sentences true (T) or false (F)? Love in the pandemi…"
click at [741, 407] on fieldset "1. Joshua started his relationship with Penny during the pandemic- 2. Joshua an…" at bounding box center [595, 343] width 638 height 276
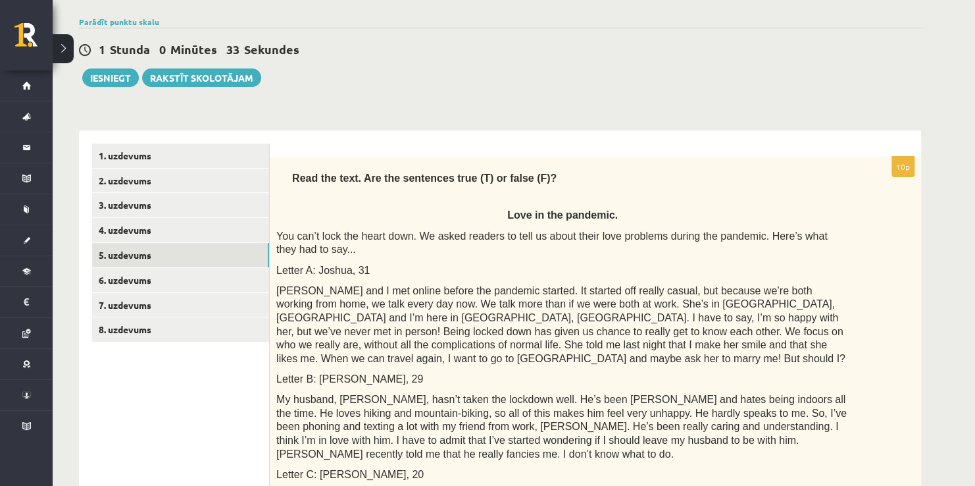
scroll to position [92, 0]
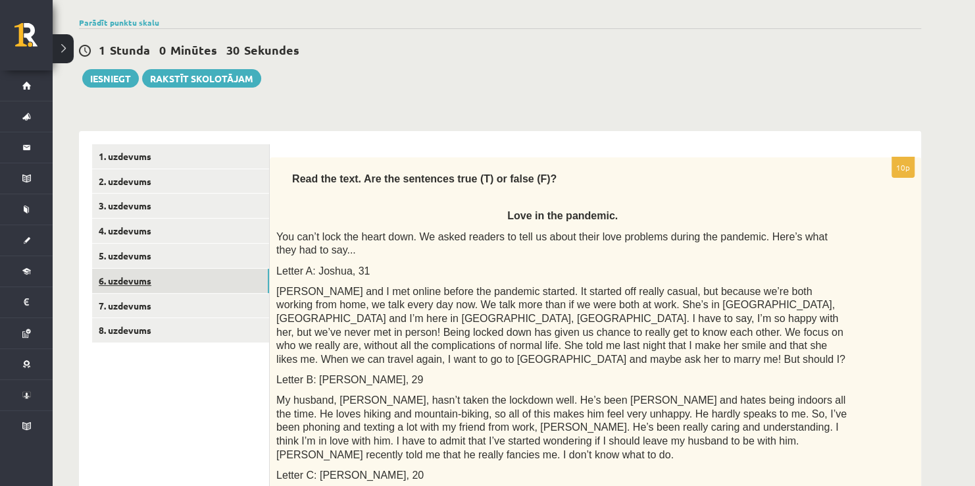
click at [205, 280] on link "6. uzdevums" at bounding box center [180, 280] width 177 height 24
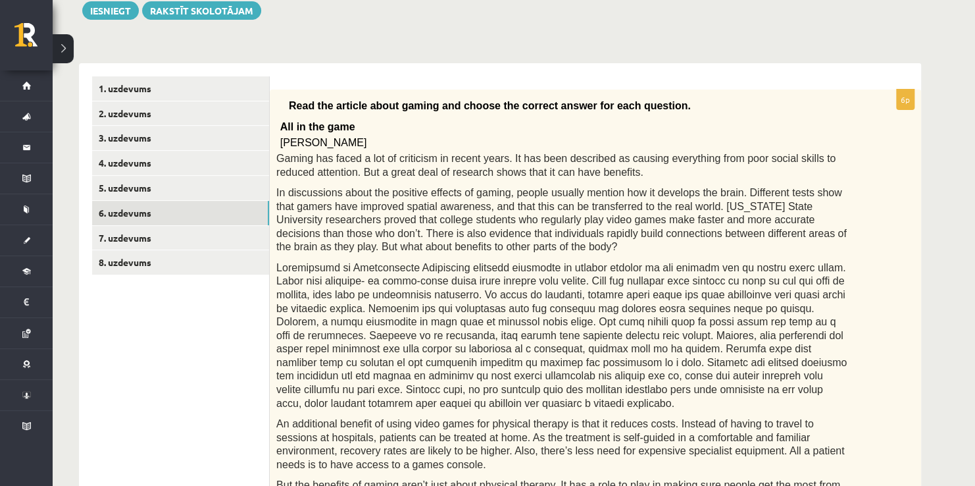
scroll to position [159, 0]
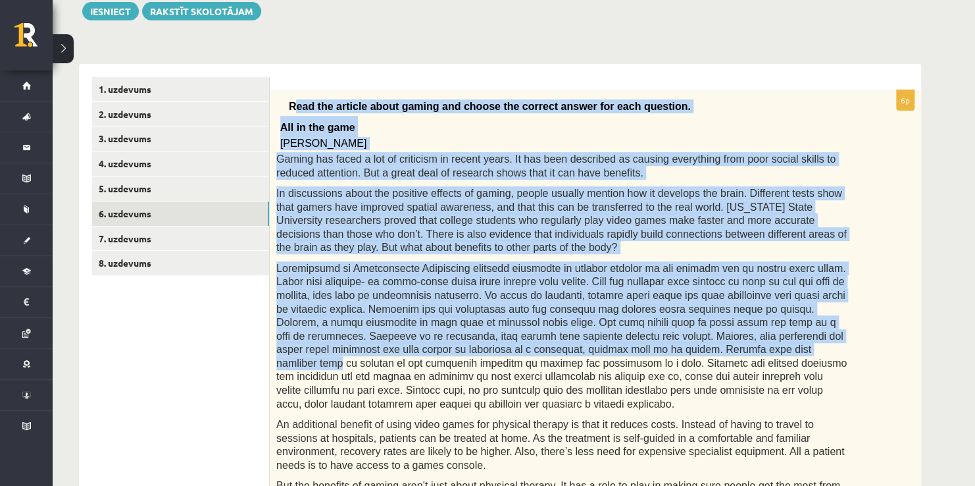
drag, startPoint x: 294, startPoint y: 101, endPoint x: 520, endPoint y: 339, distance: 328.5
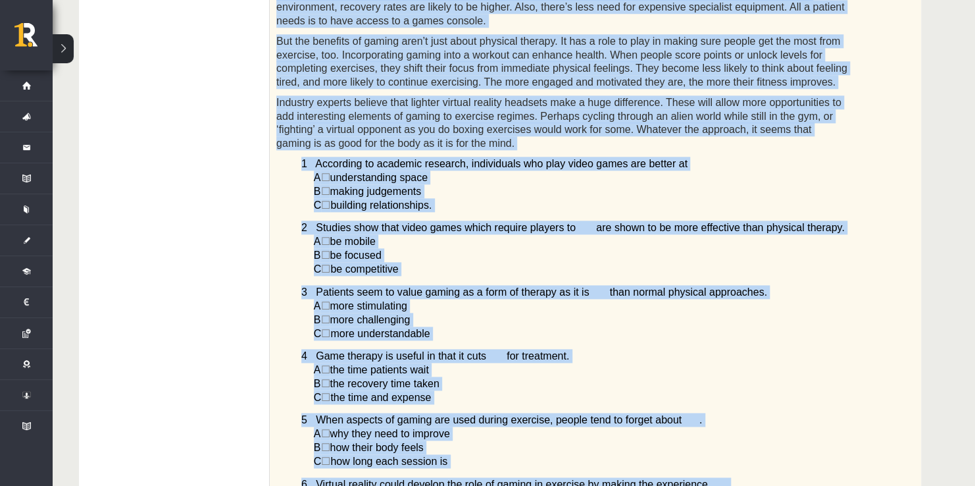
scroll to position [727, 0]
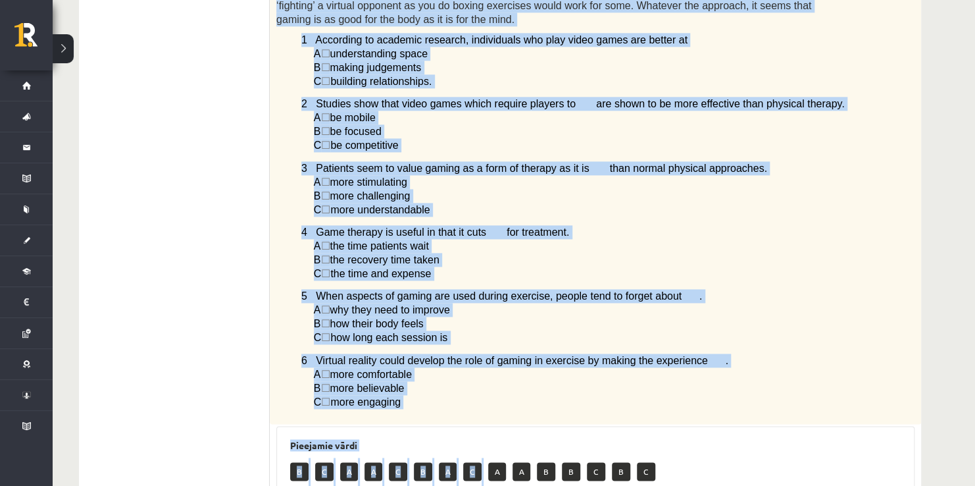
drag, startPoint x: 288, startPoint y: 105, endPoint x: 470, endPoint y: 409, distance: 355.3
click at [641, 305] on p "A ☐  why they need to improve" at bounding box center [581, 310] width 535 height 14
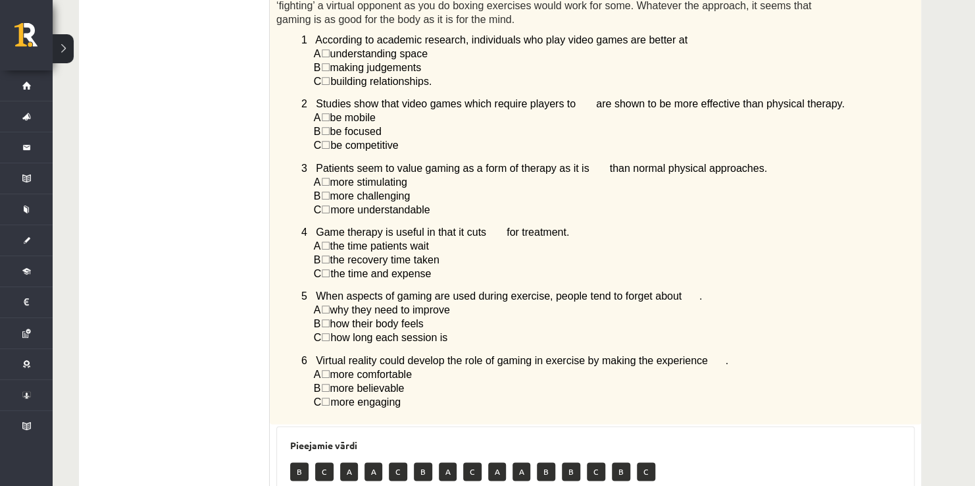
drag, startPoint x: 405, startPoint y: 401, endPoint x: 291, endPoint y: 85, distance: 336.1
click at [443, 395] on p "C ☐  more engaging" at bounding box center [581, 402] width 535 height 14
drag, startPoint x: 424, startPoint y: 395, endPoint x: 282, endPoint y: 249, distance: 203.8
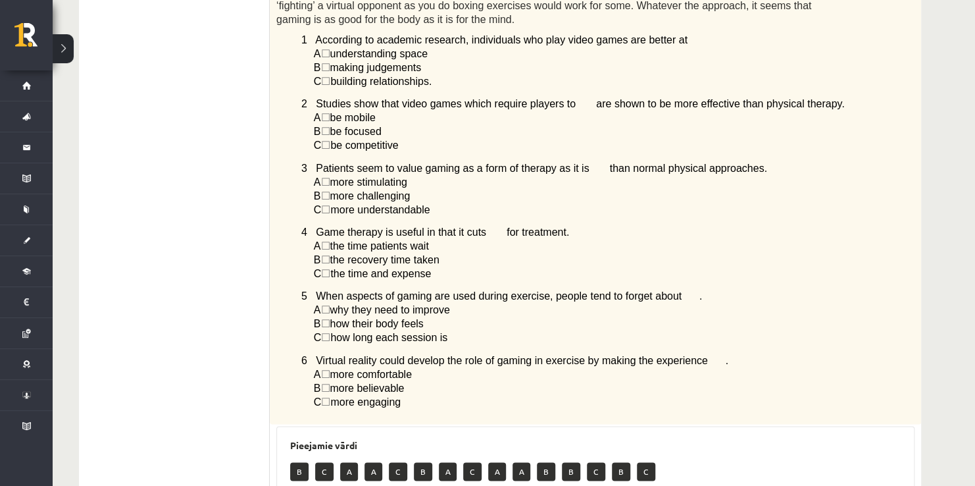
click at [543, 459] on div "B C A A C B A C A A B B C B C" at bounding box center [595, 472] width 611 height 31
drag, startPoint x: 413, startPoint y: 405, endPoint x: 313, endPoint y: 221, distance: 209.9
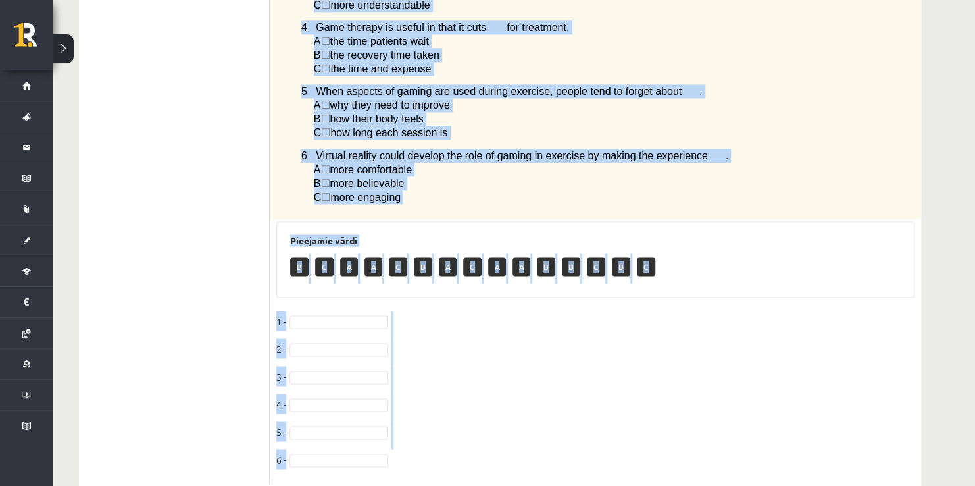
scroll to position [968, 0]
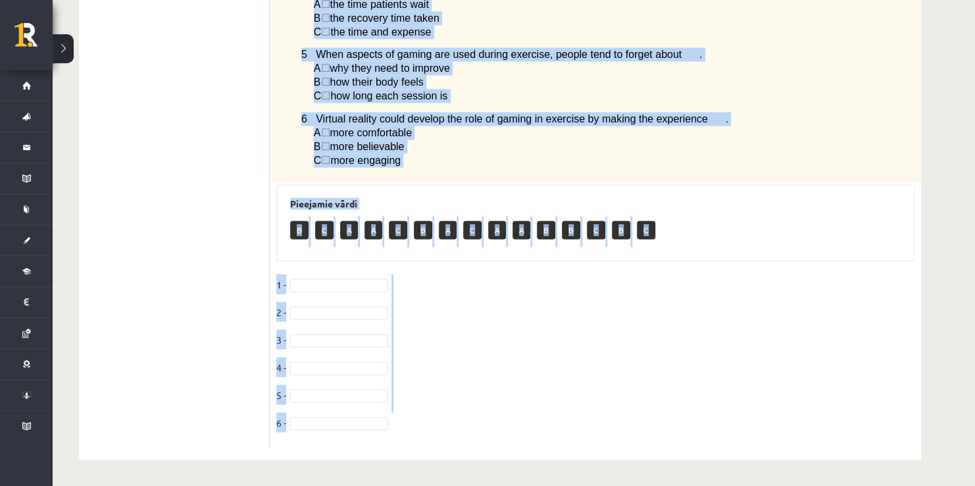
drag, startPoint x: 287, startPoint y: 144, endPoint x: 478, endPoint y: 178, distance: 193.7
copy div "Read the article about gaming and choose the correct answer for each question. …"
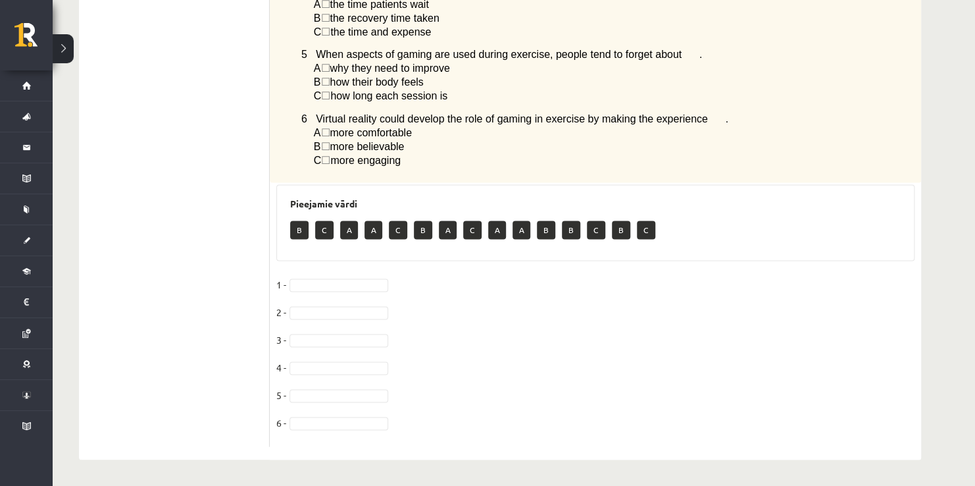
click at [836, 246] on div "B C A A C B A C A A B B C B C" at bounding box center [595, 231] width 611 height 31
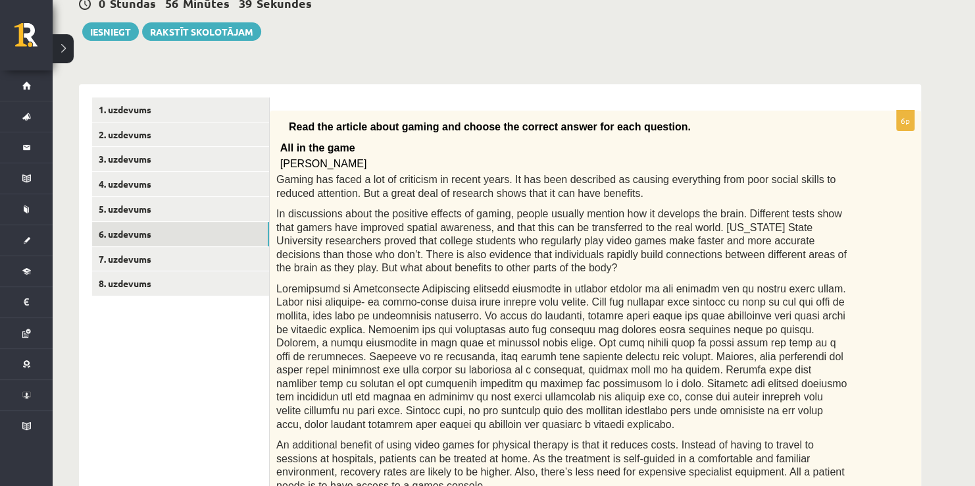
scroll to position [136, 0]
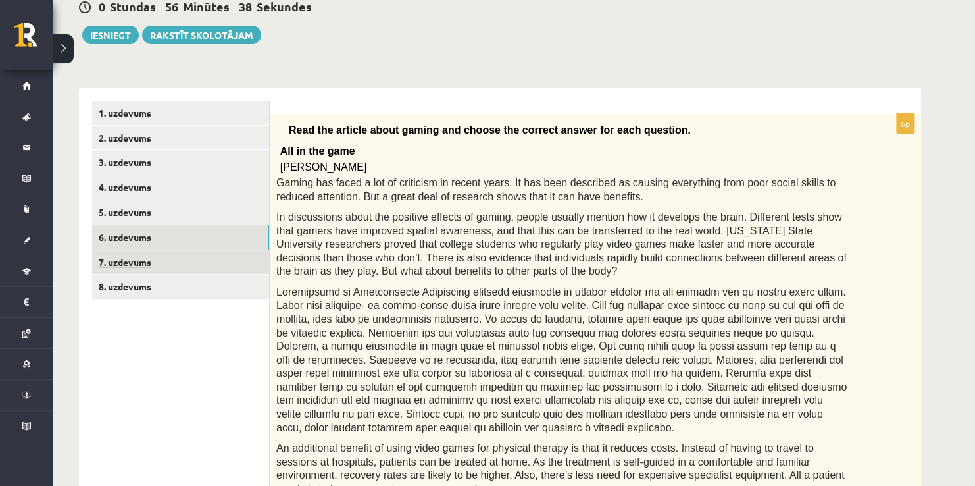
click at [215, 263] on link "7. uzdevums" at bounding box center [180, 262] width 177 height 24
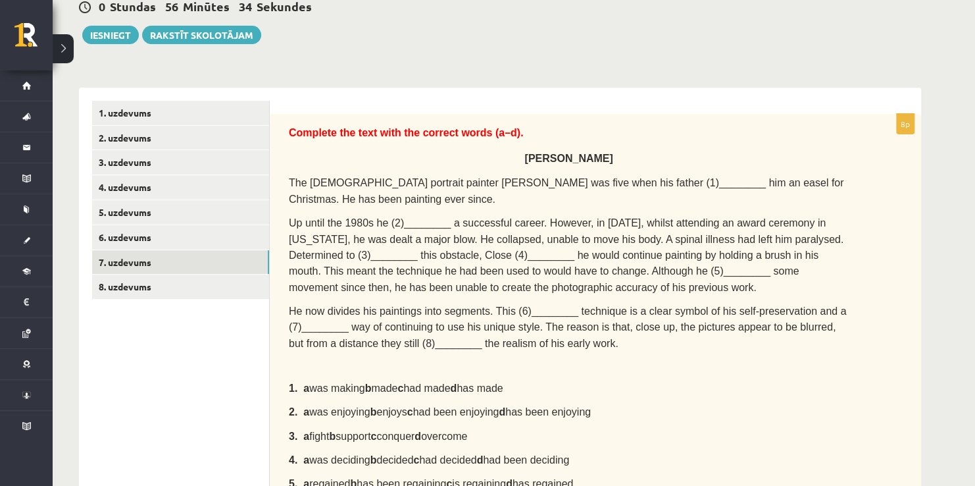
click at [505, 171] on div "Complete the text with the correct words (a–d). Chuck Close The American portra…" at bounding box center [595, 346] width 651 height 464
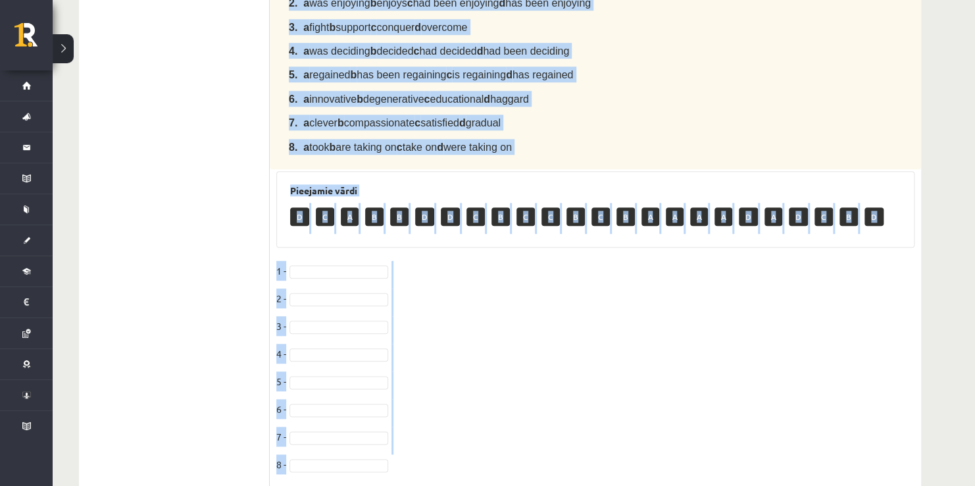
scroll to position [561, 0]
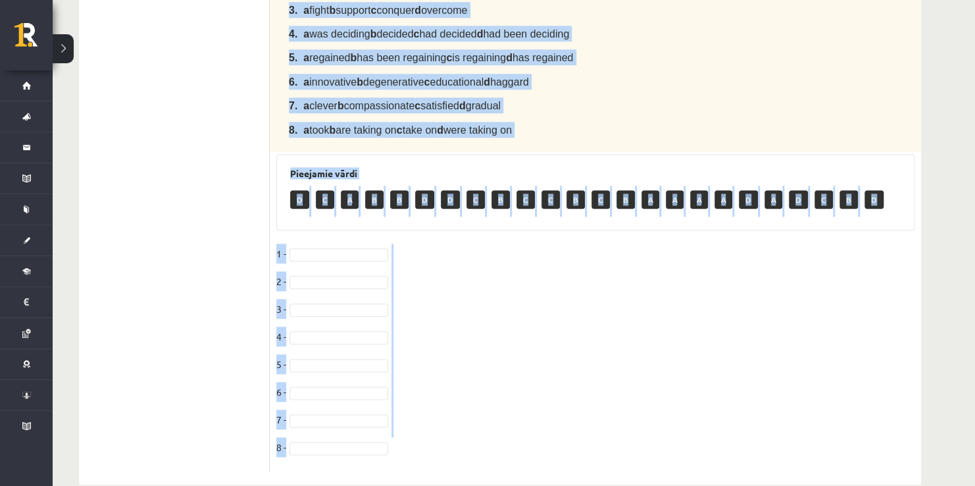
drag, startPoint x: 540, startPoint y: 126, endPoint x: 650, endPoint y: 110, distance: 111.1
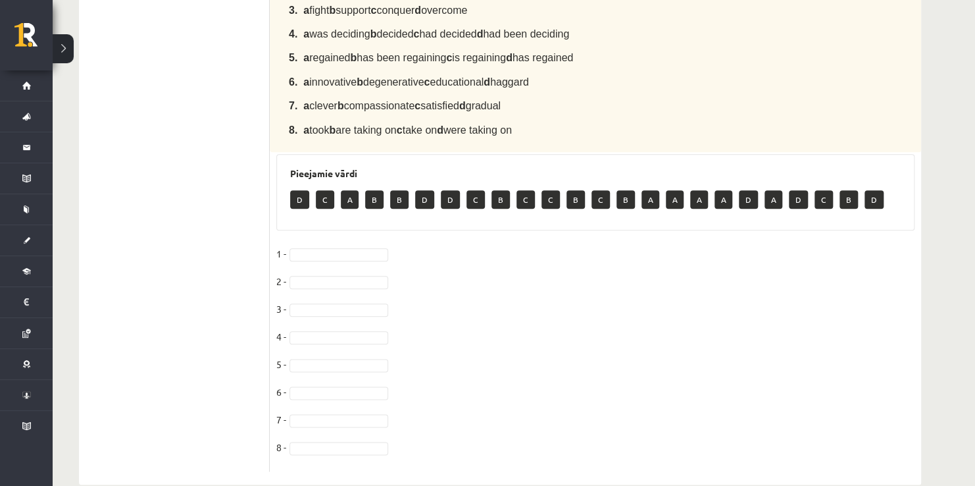
click at [543, 316] on fieldset "1 - 2 - 3 - 4 - 5 - 6 - 7 - 8 -" at bounding box center [595, 353] width 638 height 221
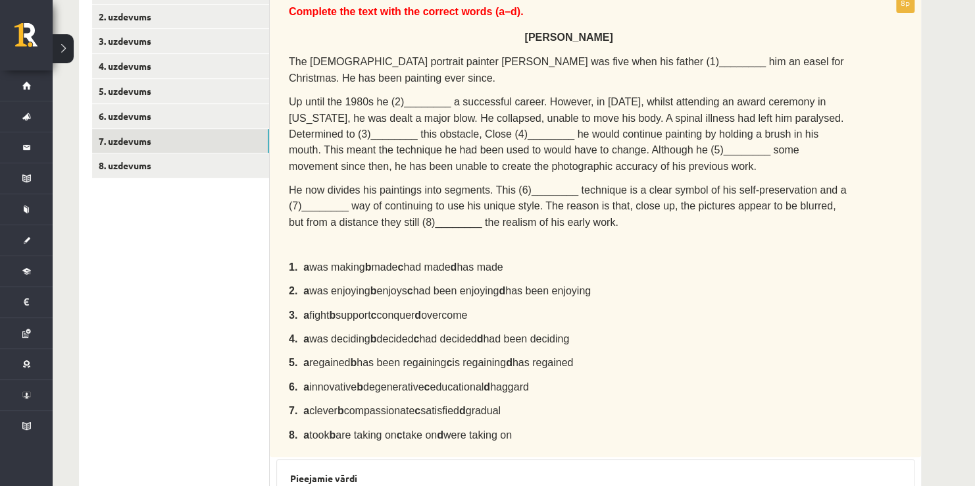
scroll to position [234, 0]
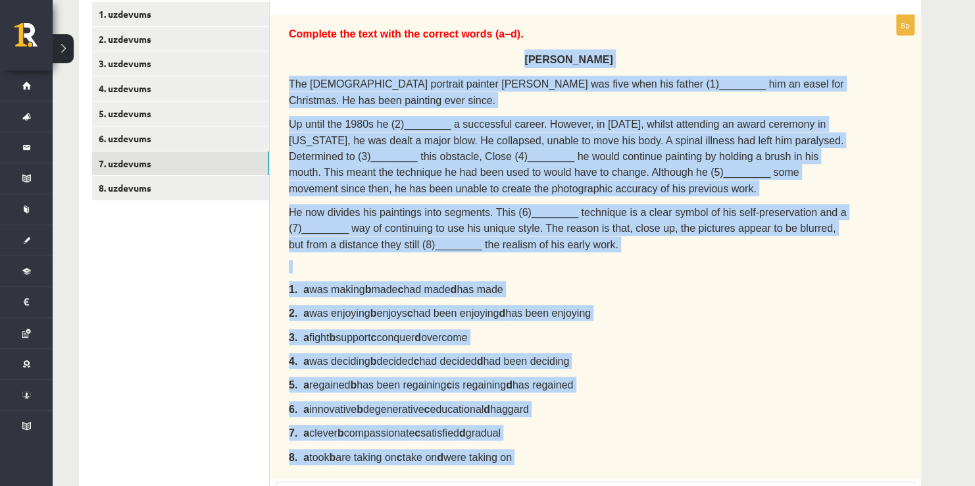
drag, startPoint x: 544, startPoint y: 57, endPoint x: 681, endPoint y: 463, distance: 428.4
click at [681, 463] on div "8p Complete the text with the correct words (a–d). Chuck Close The American por…" at bounding box center [595, 406] width 651 height 783
copy div "Chuck Close The American portrait painter Chuck Close was five when his father …"
click at [793, 226] on p "He now divides his paintings into segments. This (6)________ technique is a cle…" at bounding box center [569, 228] width 560 height 48
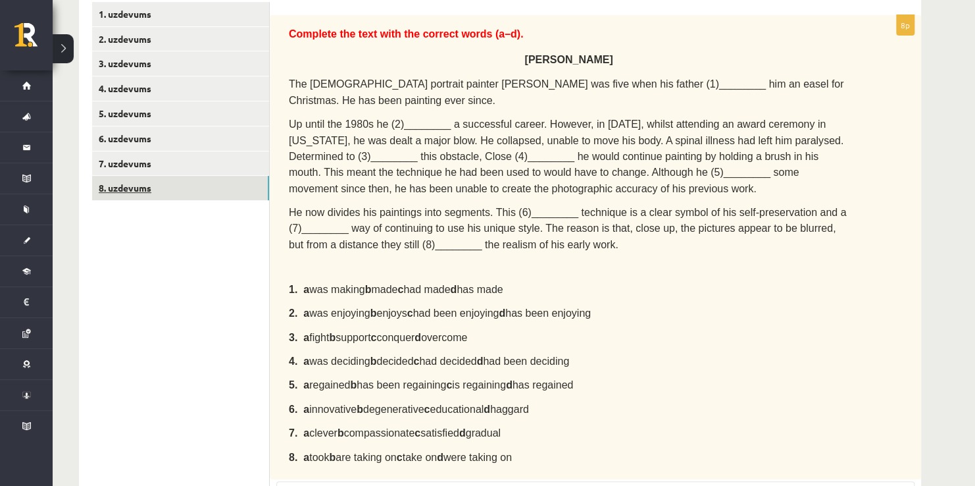
click at [184, 192] on link "8. uzdevums" at bounding box center [180, 188] width 177 height 24
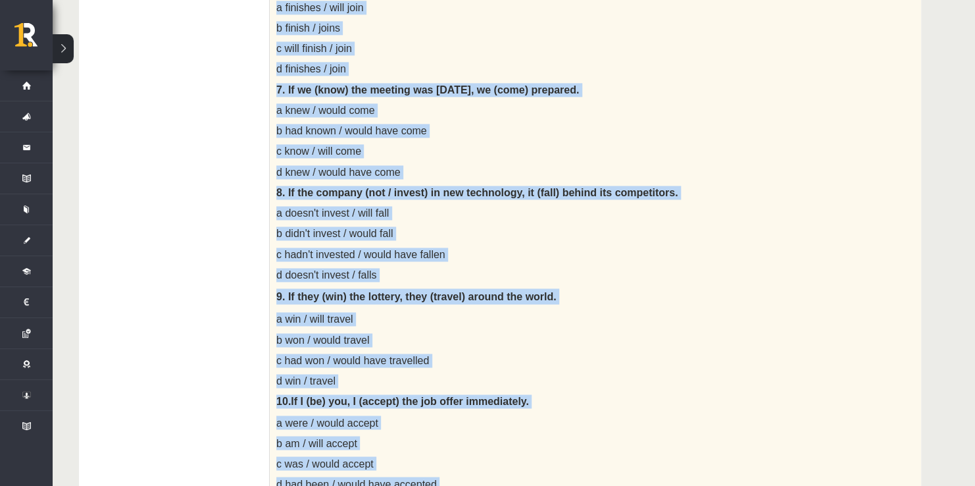
scroll to position [1033, 0]
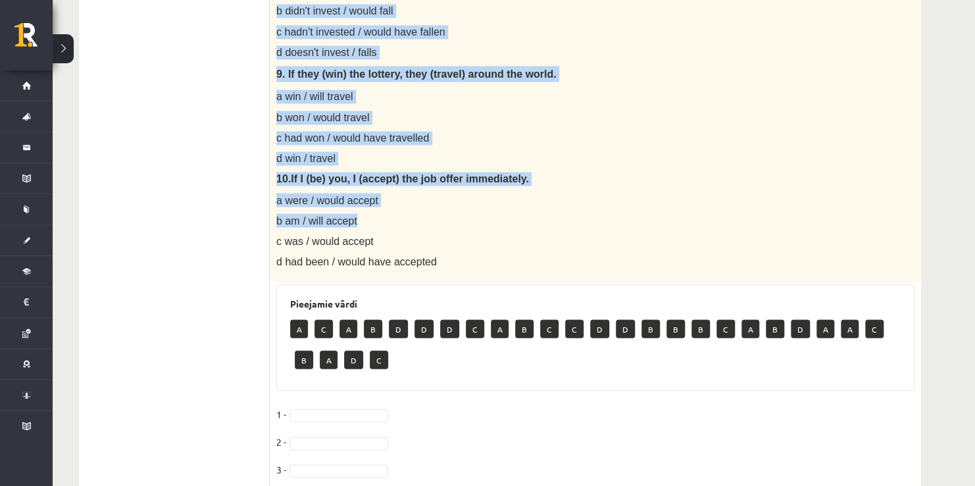
drag, startPoint x: 278, startPoint y: 260, endPoint x: 557, endPoint y: 221, distance: 282.3
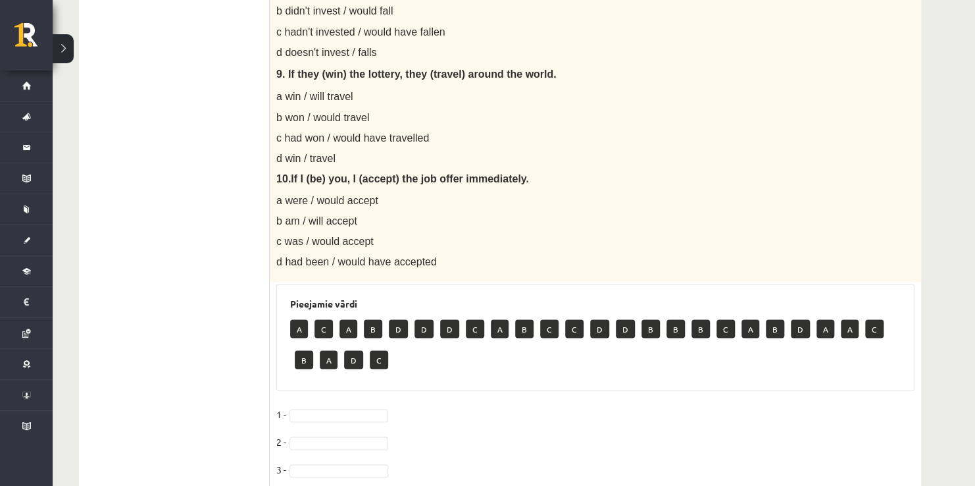
click at [434, 264] on p "d had been / would have accepted" at bounding box center [562, 261] width 572 height 14
drag, startPoint x: 424, startPoint y: 257, endPoint x: 251, endPoint y: 124, distance: 218.2
click at [465, 242] on p "c was / would accept" at bounding box center [562, 241] width 572 height 14
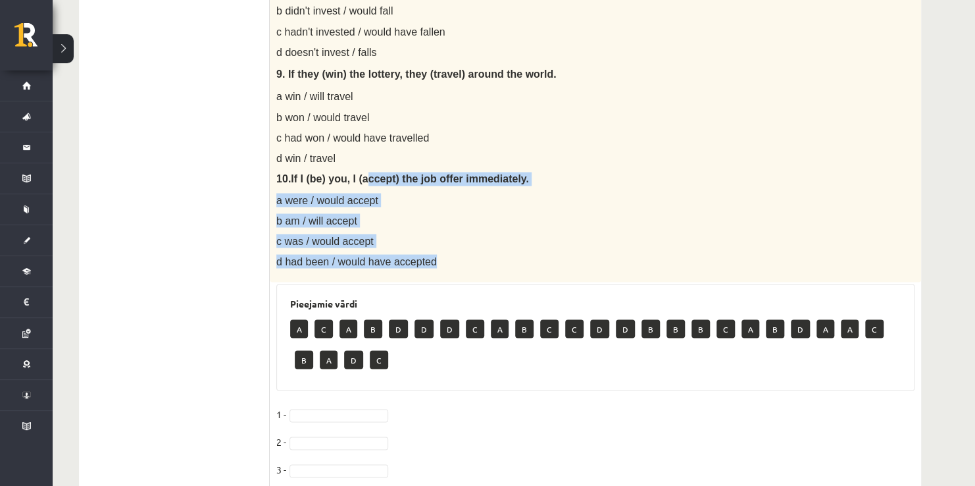
drag, startPoint x: 424, startPoint y: 258, endPoint x: 345, endPoint y: 128, distance: 152.7
click at [438, 199] on p "a were / would accept" at bounding box center [562, 200] width 572 height 14
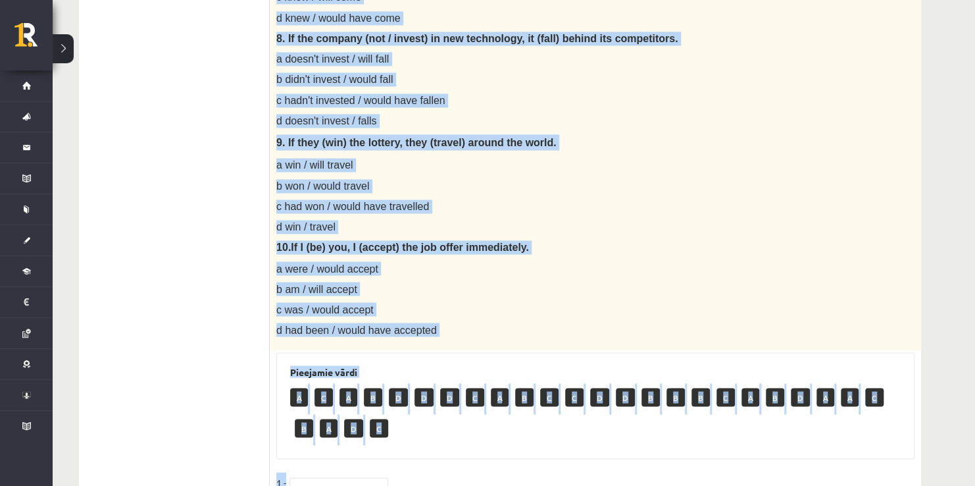
scroll to position [973, 0]
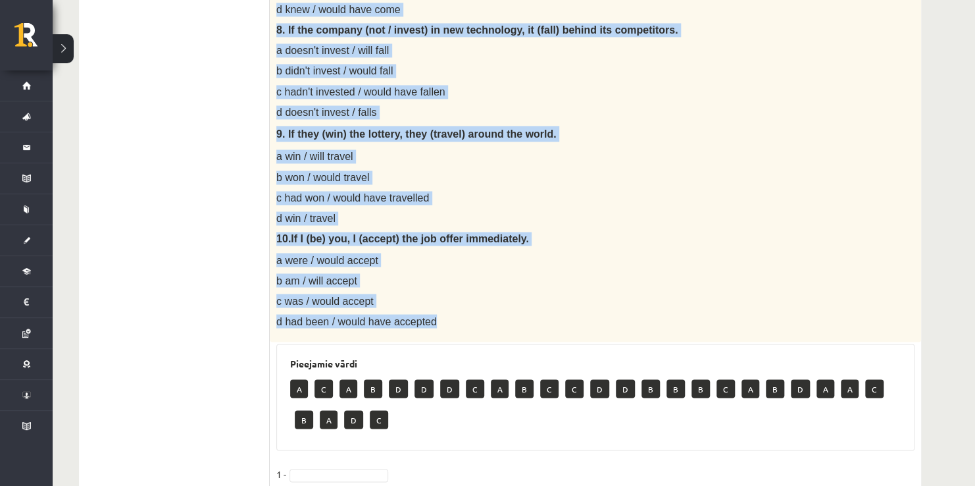
drag, startPoint x: 278, startPoint y: 119, endPoint x: 497, endPoint y: 313, distance: 293.2
copy div "Choose the correct answer in the sentences with Conditionals Structures. 1. If …"
click at [491, 303] on p "c was / would accept" at bounding box center [562, 300] width 572 height 14
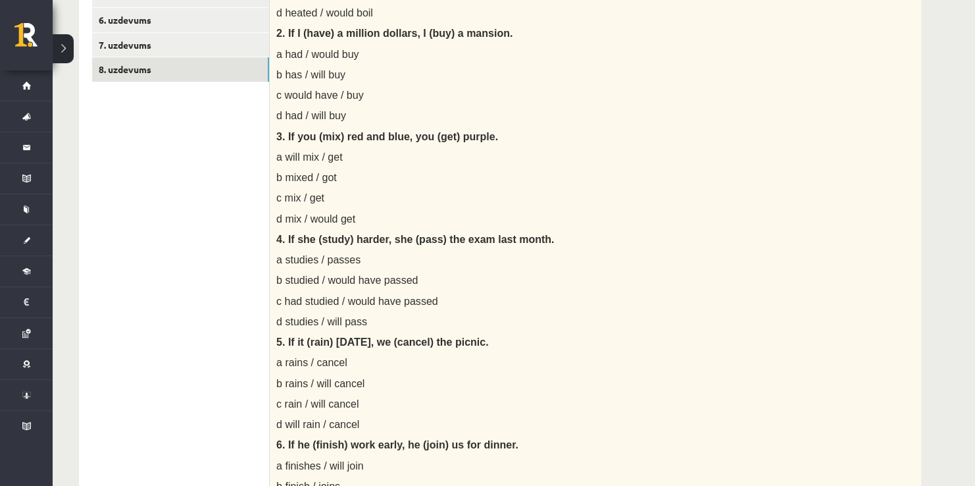
scroll to position [347, 0]
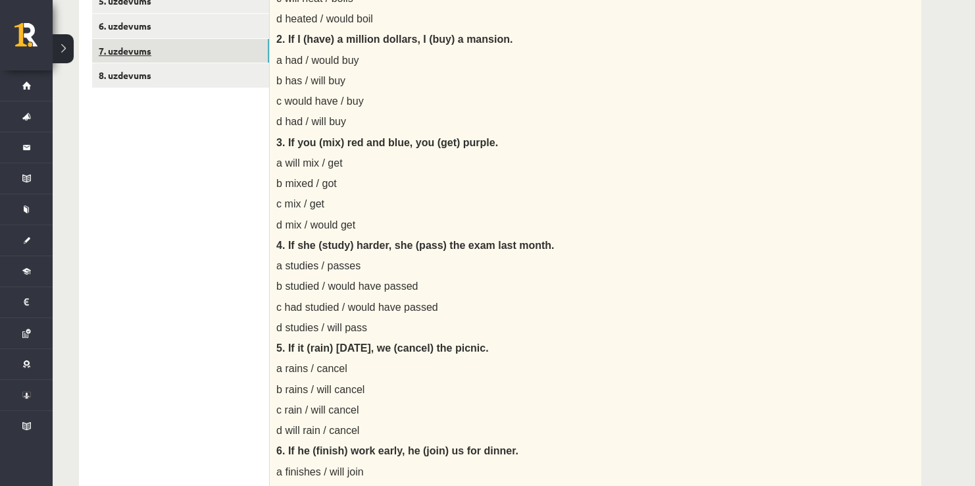
click at [225, 53] on link "7. uzdevums" at bounding box center [180, 51] width 177 height 24
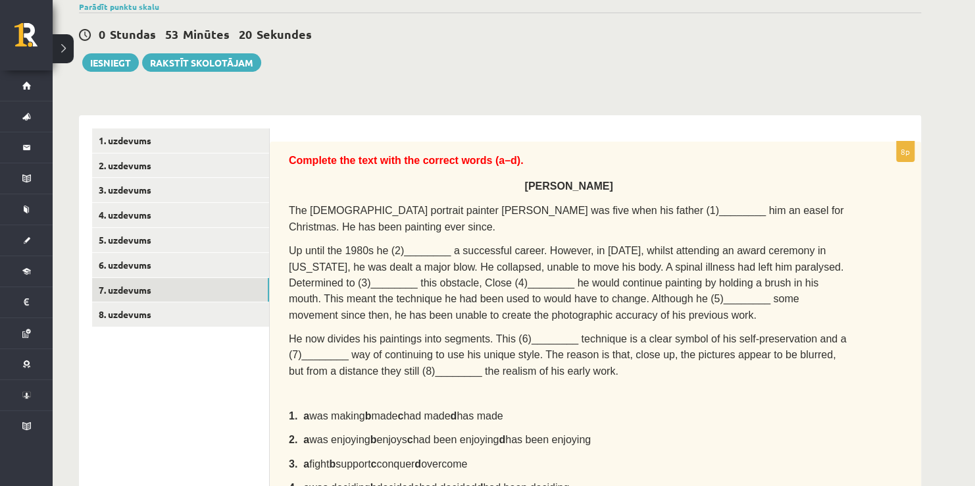
scroll to position [105, 0]
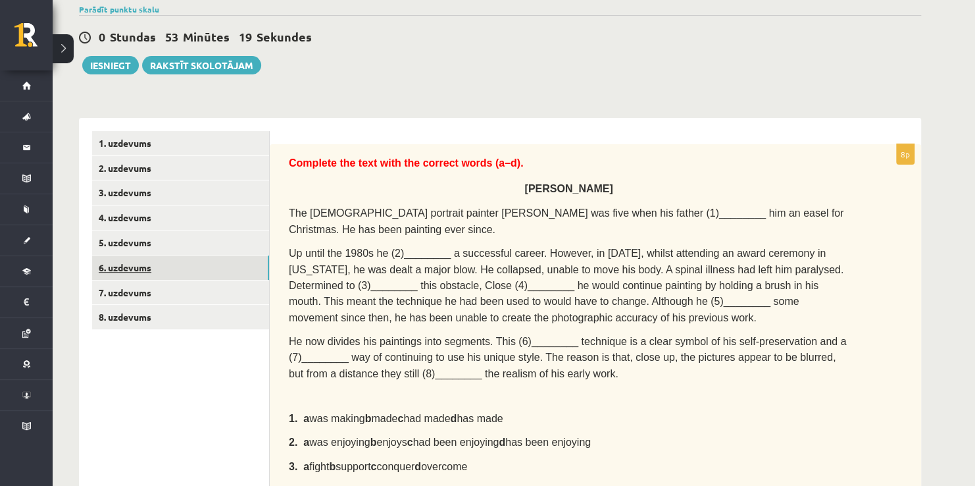
click at [186, 271] on link "6. uzdevums" at bounding box center [180, 267] width 177 height 24
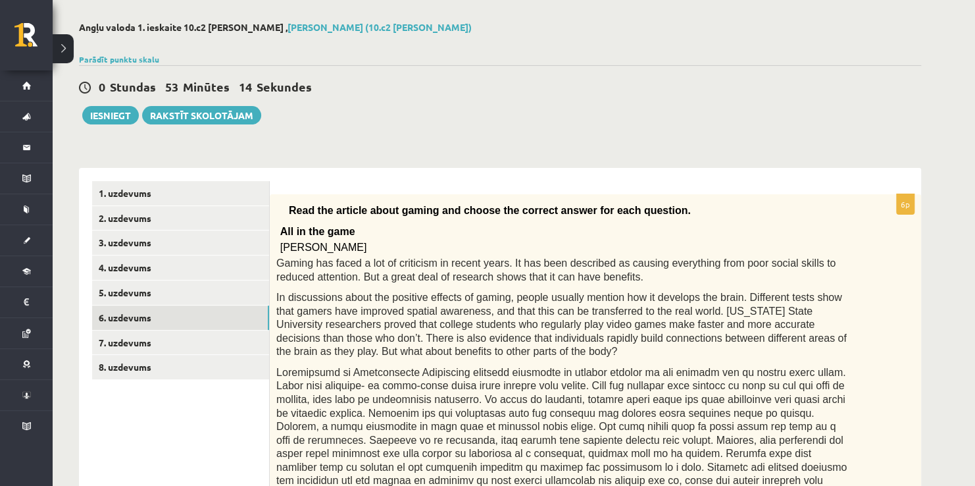
scroll to position [0, 0]
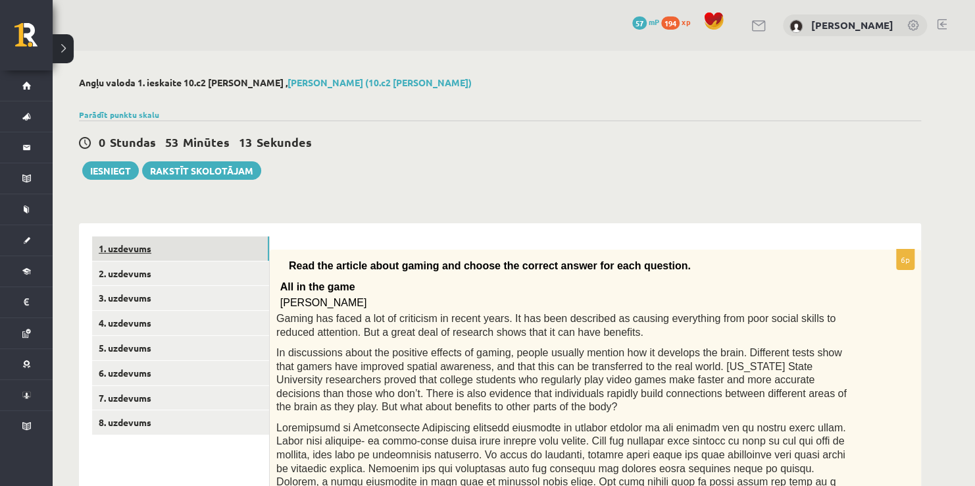
click at [232, 243] on link "1. uzdevums" at bounding box center [180, 248] width 177 height 24
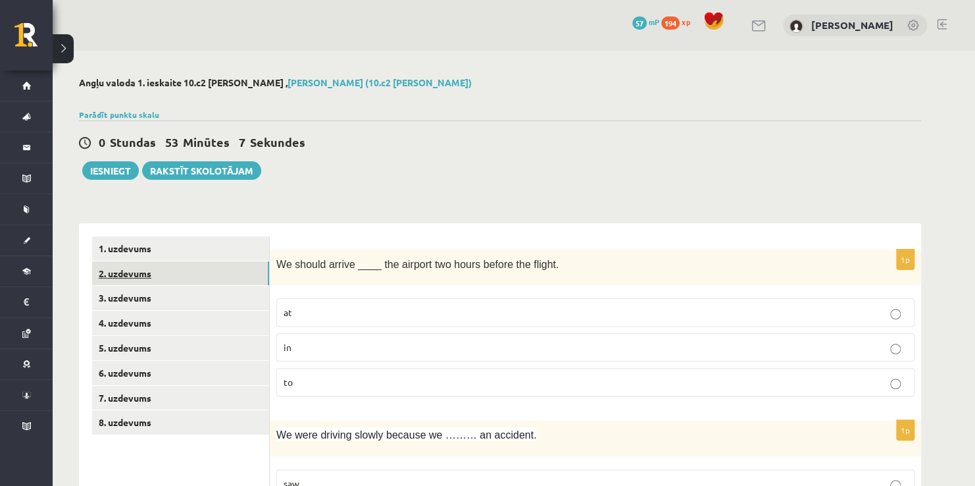
click at [173, 267] on link "2. uzdevums" at bounding box center [180, 273] width 177 height 24
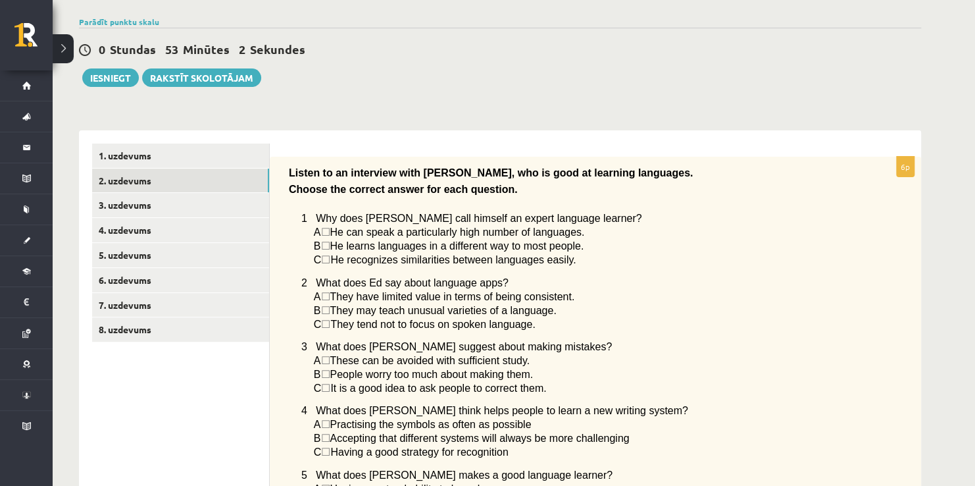
scroll to position [91, 0]
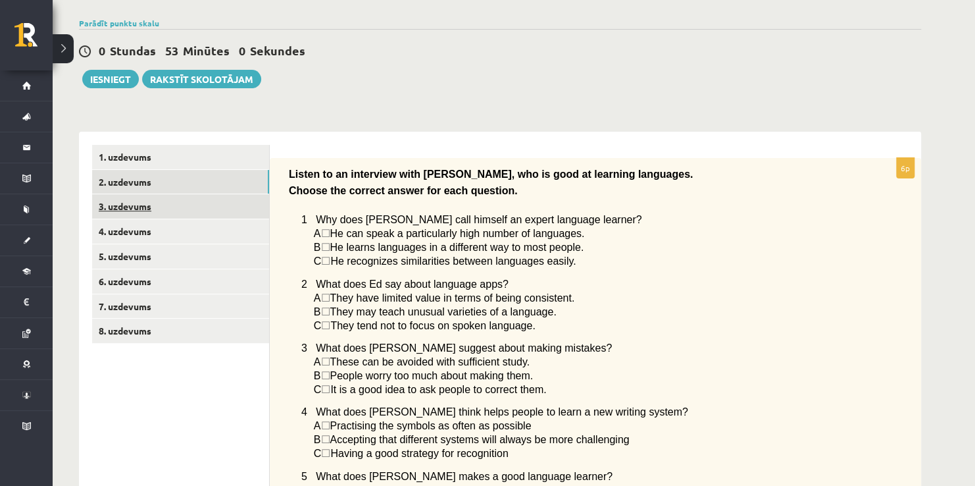
click at [172, 207] on link "3. uzdevums" at bounding box center [180, 206] width 177 height 24
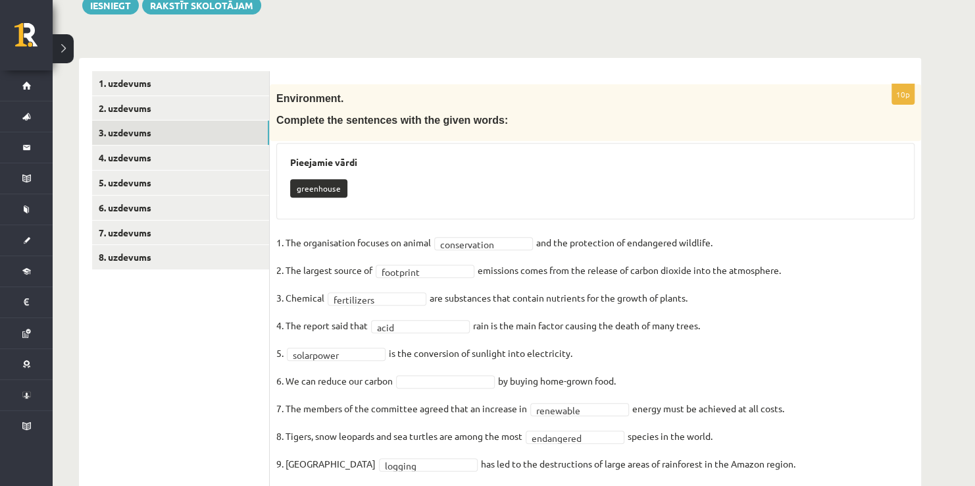
scroll to position [157, 0]
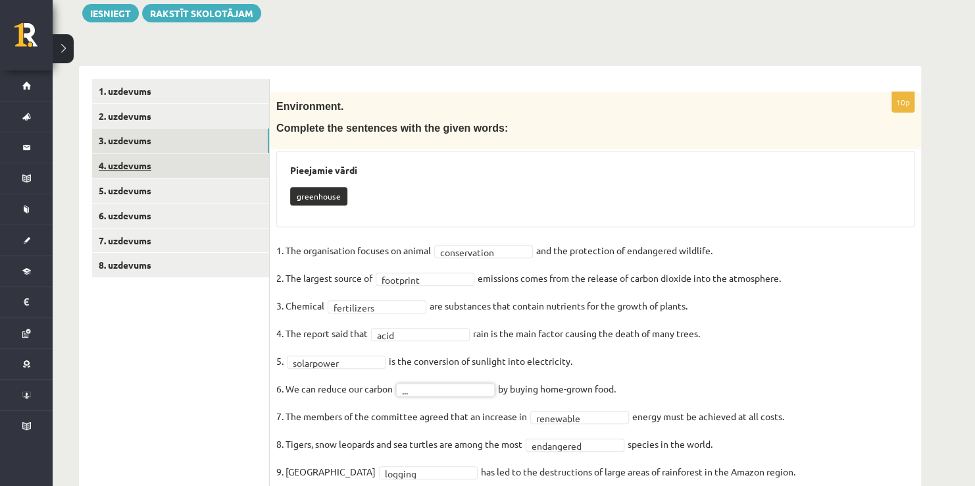
click at [209, 174] on link "4. uzdevums" at bounding box center [180, 165] width 177 height 24
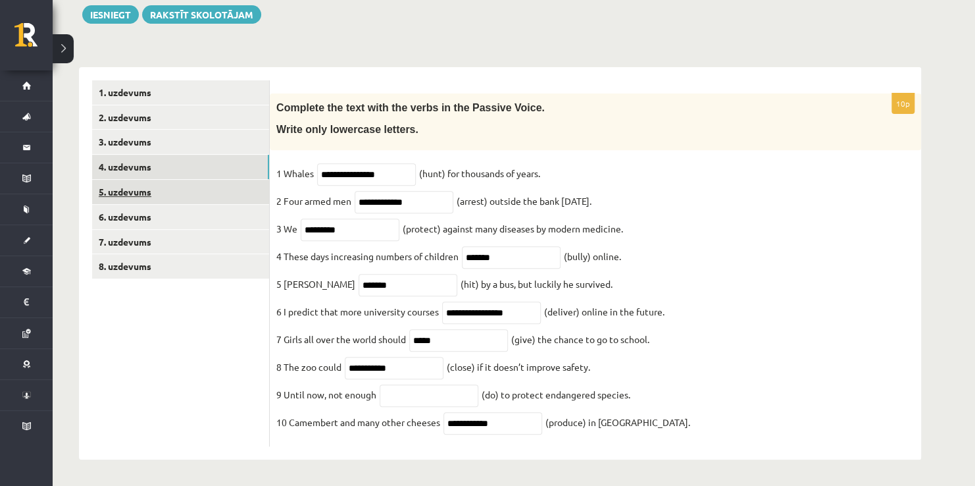
click at [220, 186] on link "5. uzdevums" at bounding box center [180, 192] width 177 height 24
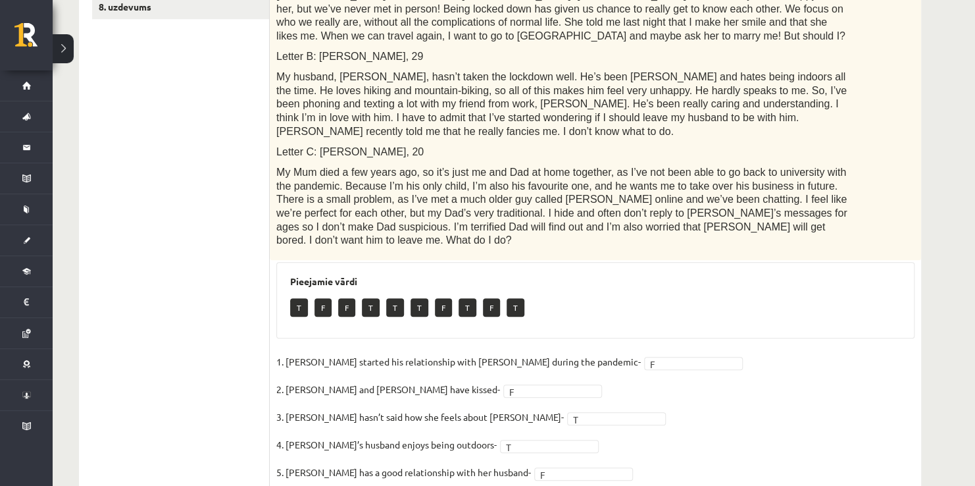
scroll to position [562, 0]
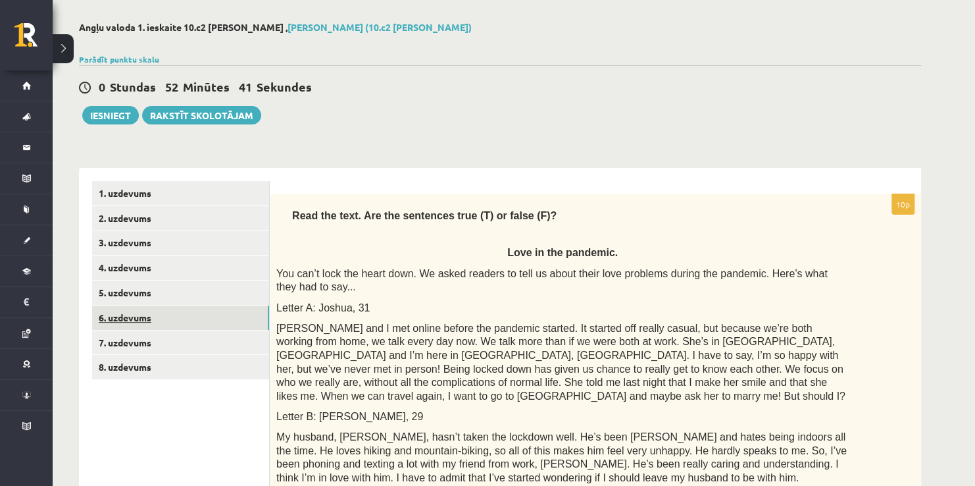
click at [135, 321] on link "6. uzdevums" at bounding box center [180, 317] width 177 height 24
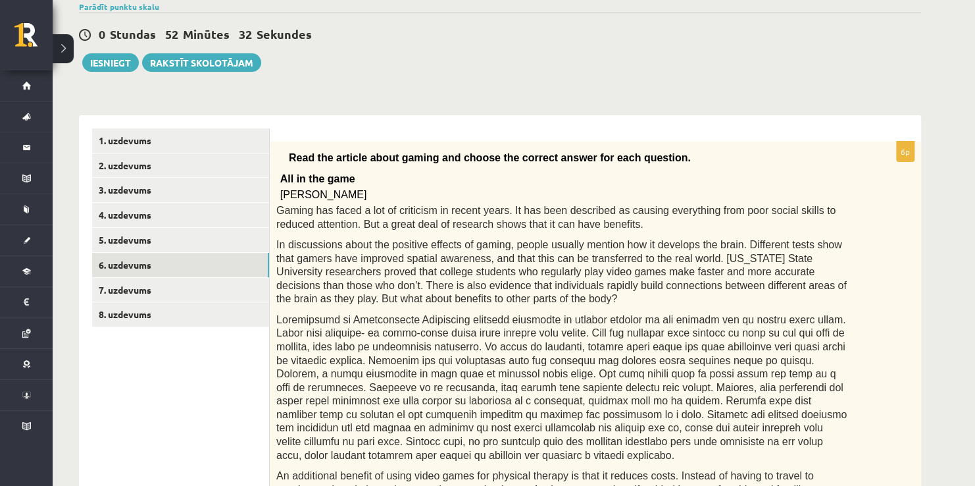
scroll to position [108, 0]
click at [126, 284] on link "7. uzdevums" at bounding box center [180, 290] width 177 height 24
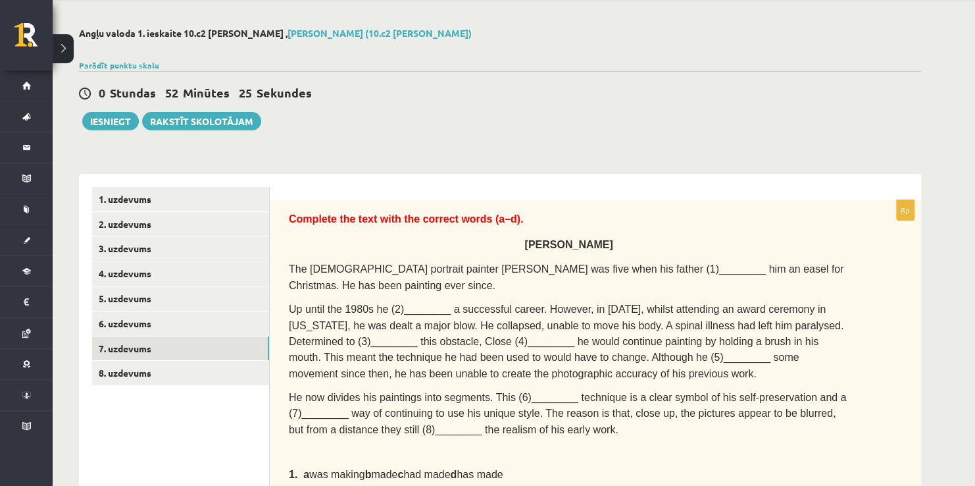
scroll to position [53, 0]
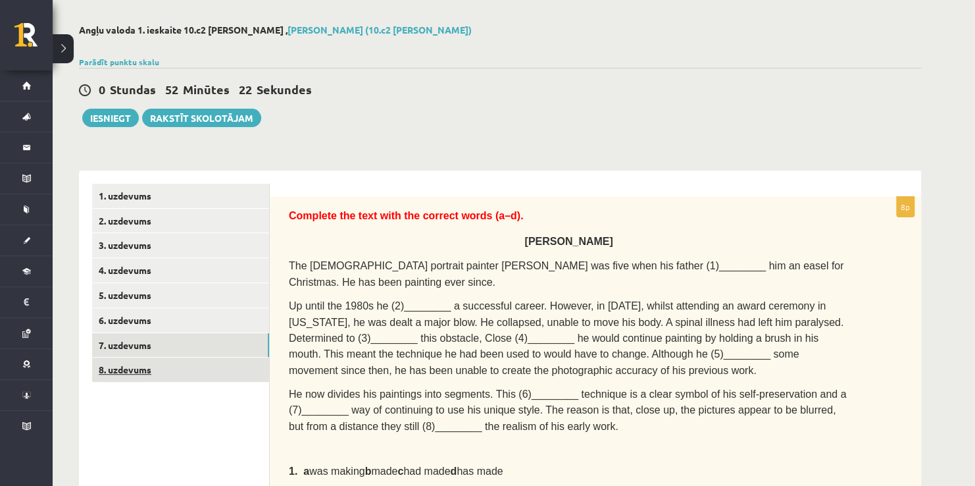
click at [214, 374] on link "8. uzdevums" at bounding box center [180, 369] width 177 height 24
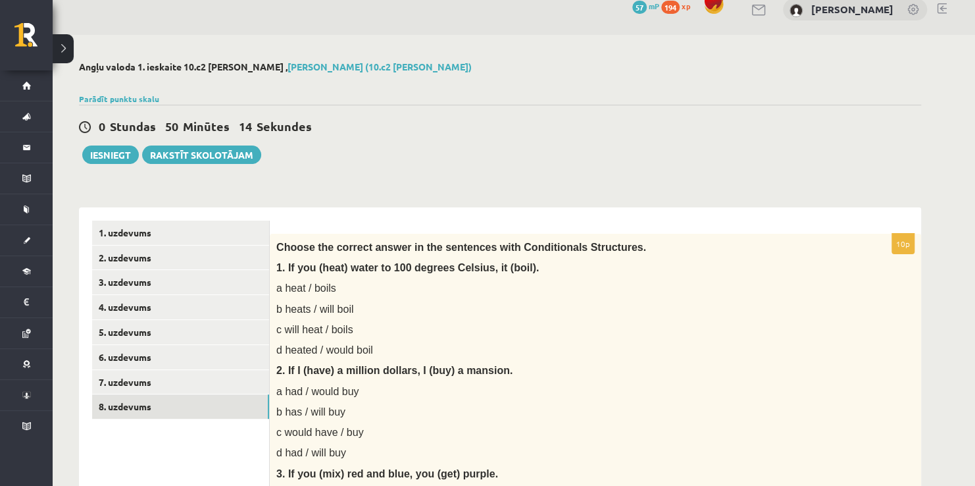
scroll to position [0, 0]
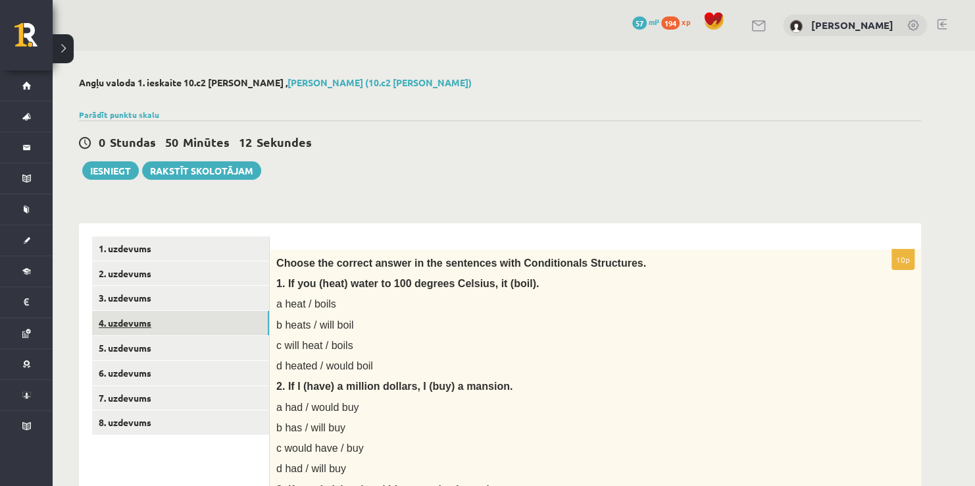
click at [191, 326] on link "4. uzdevums" at bounding box center [180, 323] width 177 height 24
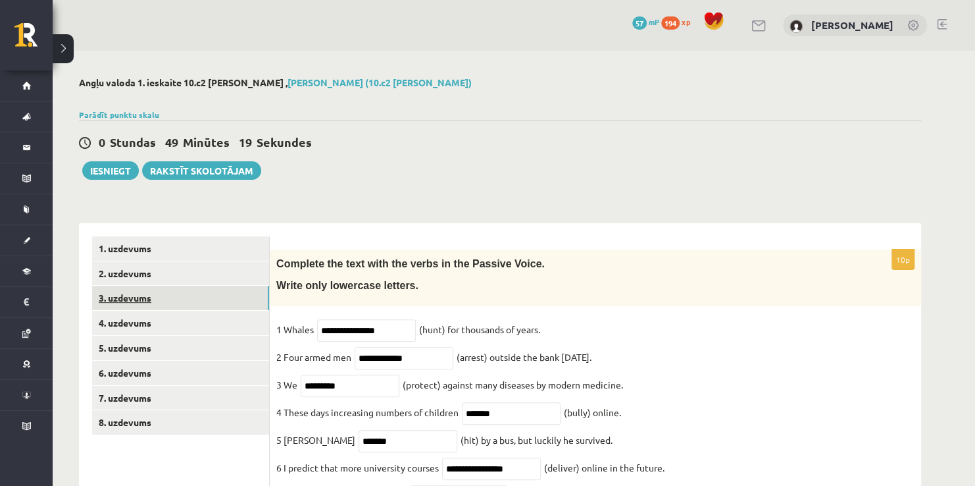
click at [220, 300] on link "3. uzdevums" at bounding box center [180, 298] width 177 height 24
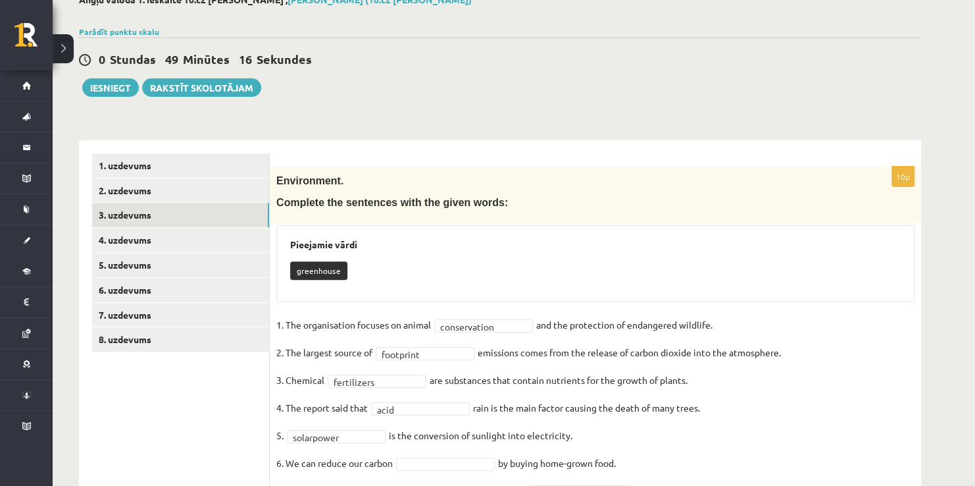
scroll to position [76, 0]
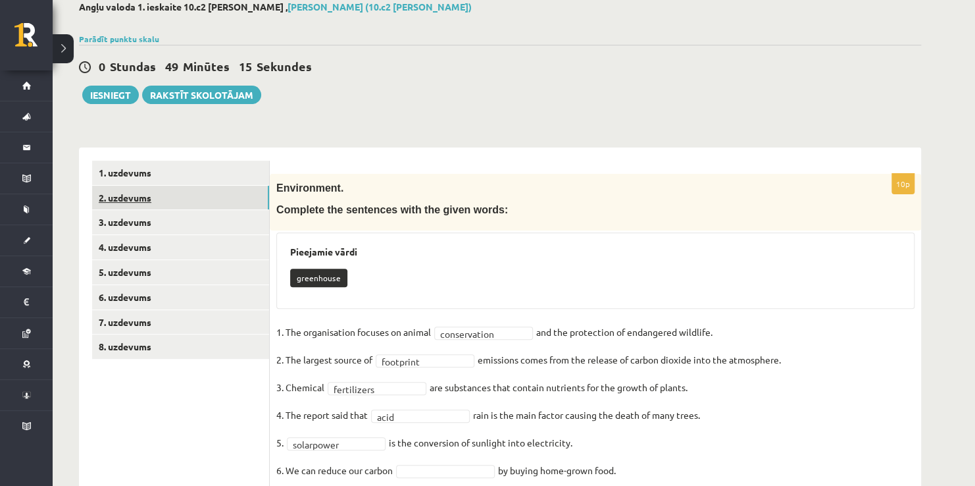
click at [149, 189] on link "2. uzdevums" at bounding box center [180, 198] width 177 height 24
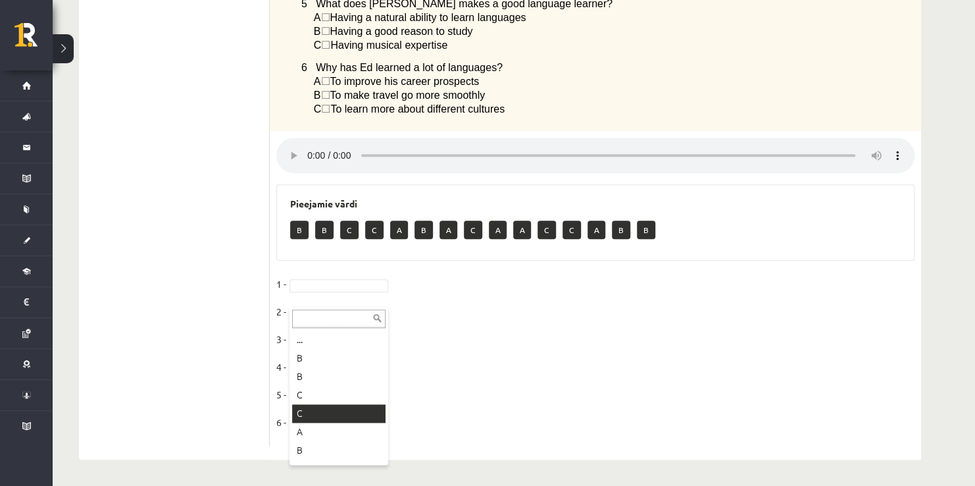
scroll to position [34, 0]
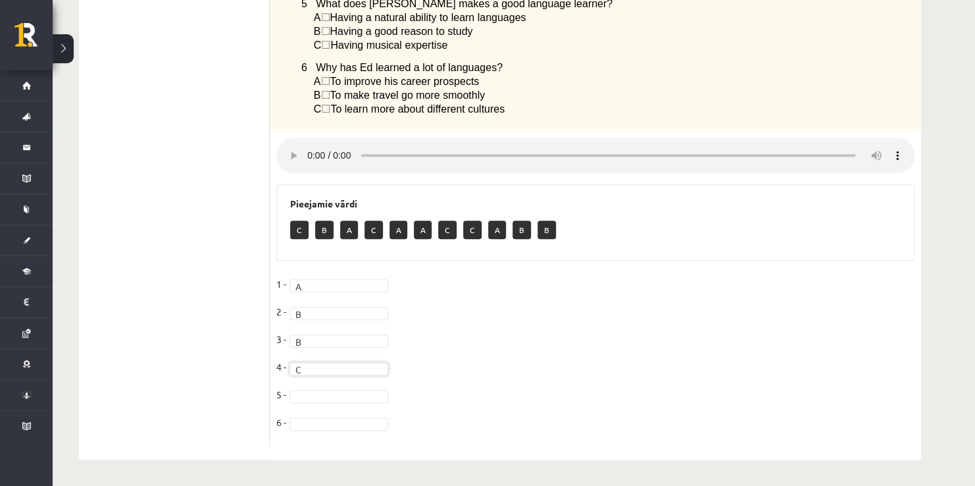
click at [304, 386] on fieldset "1 - A * 2 - B * 3 - B * 4 - C * 5 - 6 -" at bounding box center [595, 357] width 638 height 166
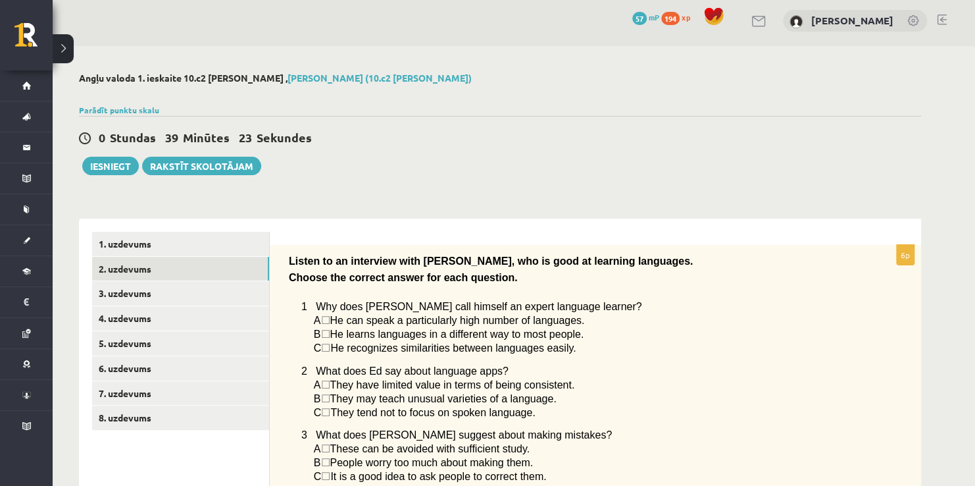
scroll to position [5, 0]
click at [234, 245] on link "1. uzdevums" at bounding box center [180, 243] width 177 height 24
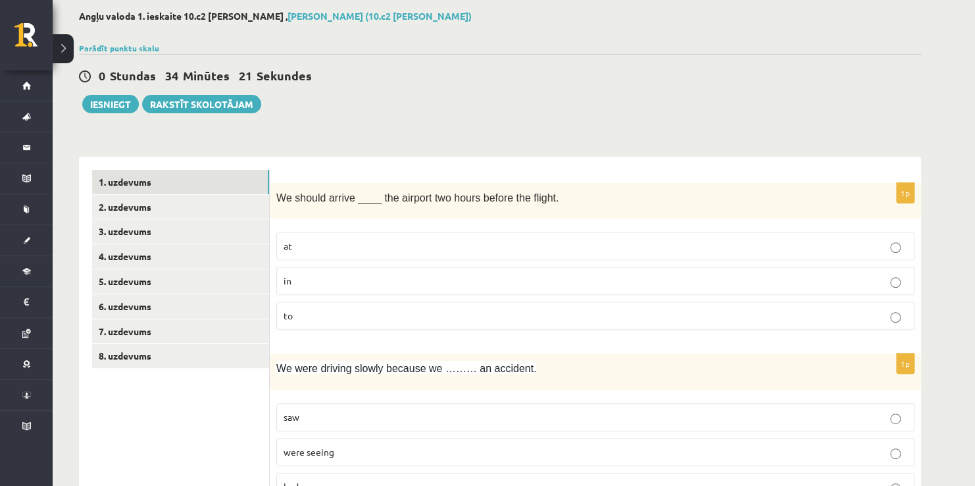
scroll to position [0, 0]
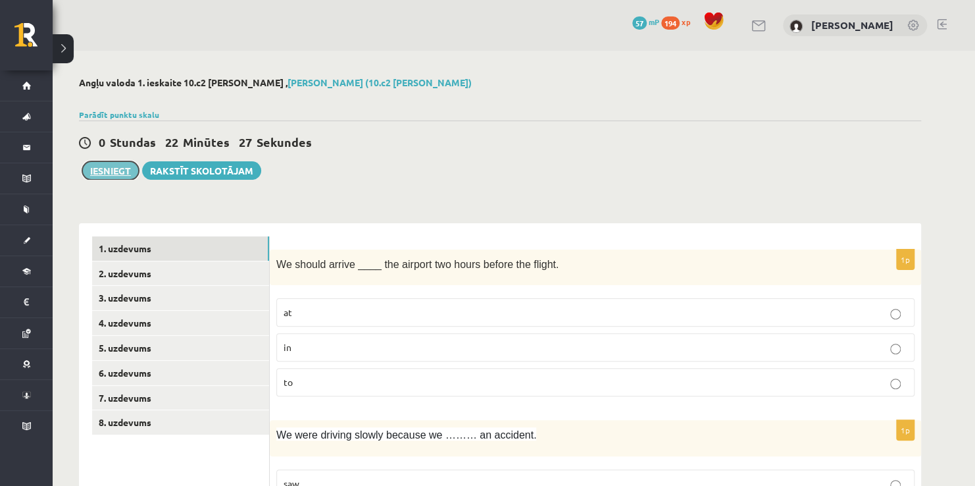
click at [130, 173] on button "Iesniegt" at bounding box center [110, 170] width 57 height 18
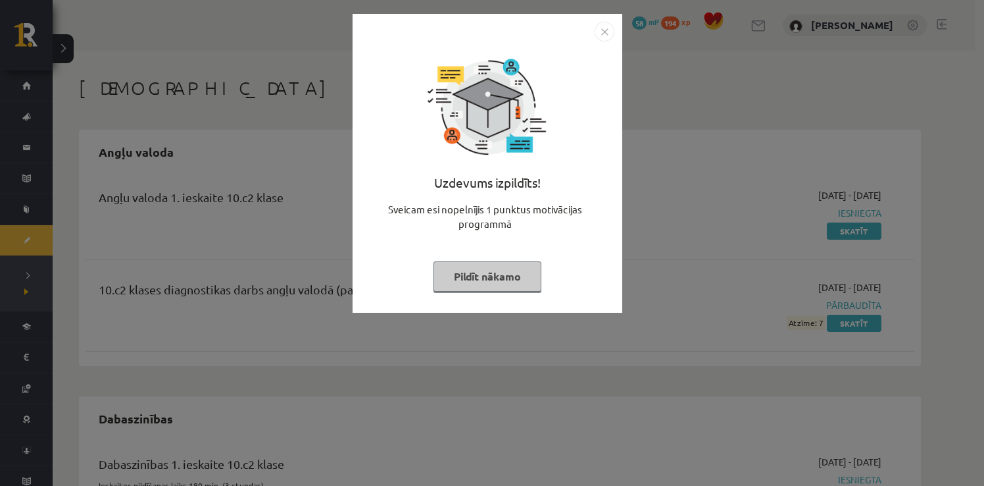
click at [607, 26] on img "Close" at bounding box center [605, 32] width 20 height 20
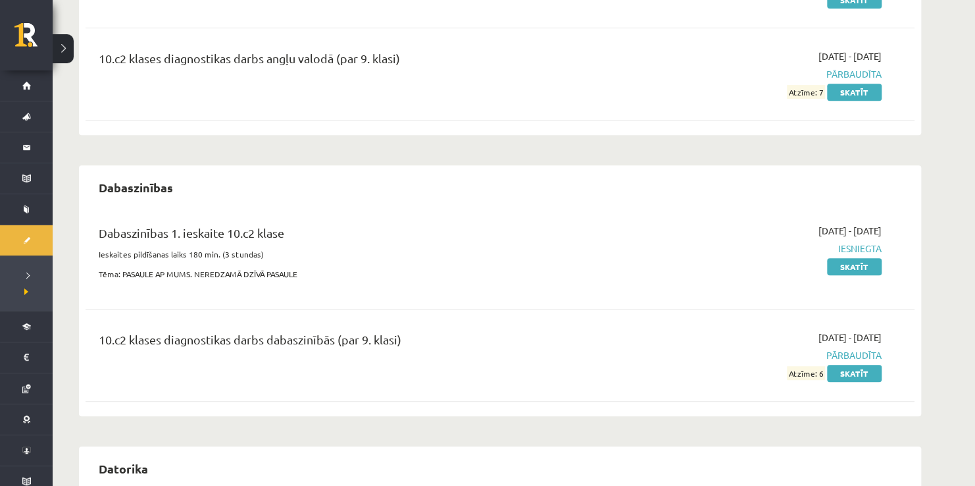
scroll to position [74, 0]
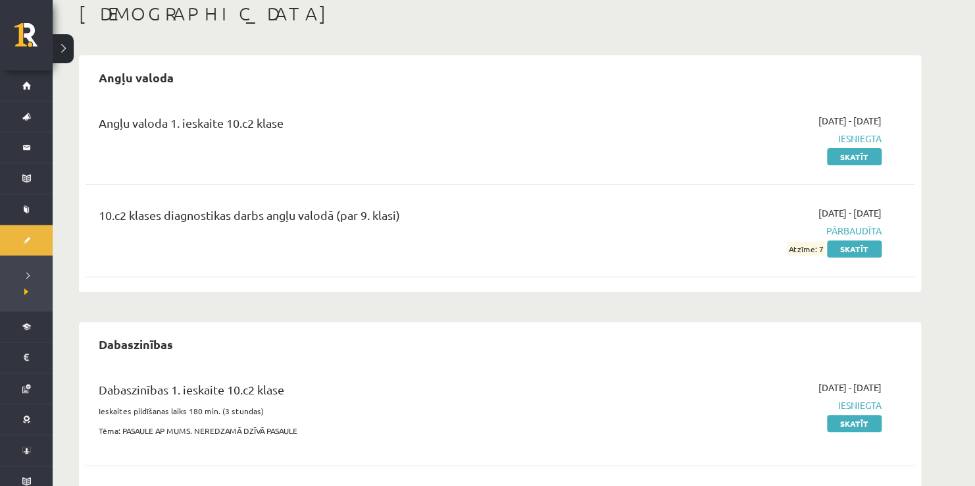
click at [911, 155] on div "Angļu valoda 1. ieskaite 10.c2 klase 2025-09-01 - 2025-09-15 Iesniegta Skatīt" at bounding box center [500, 139] width 829 height 76
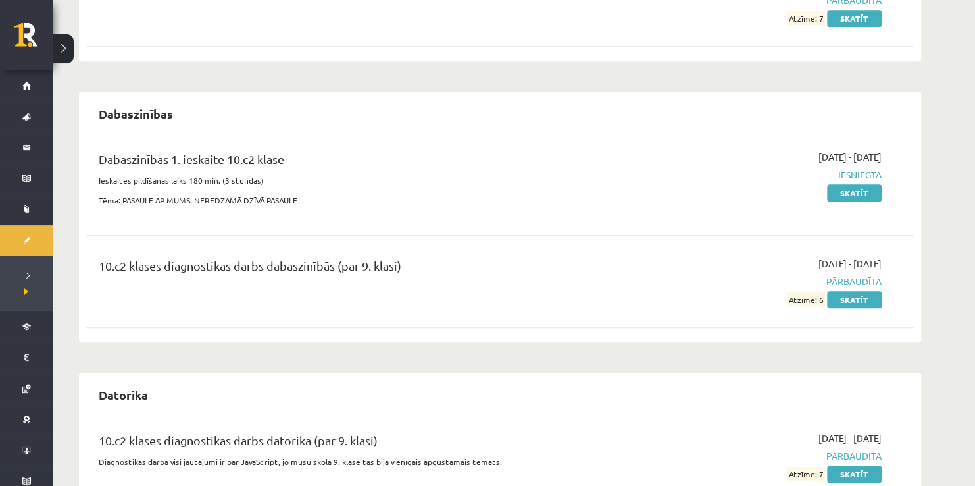
scroll to position [234, 0]
